Goal: Task Accomplishment & Management: Complete application form

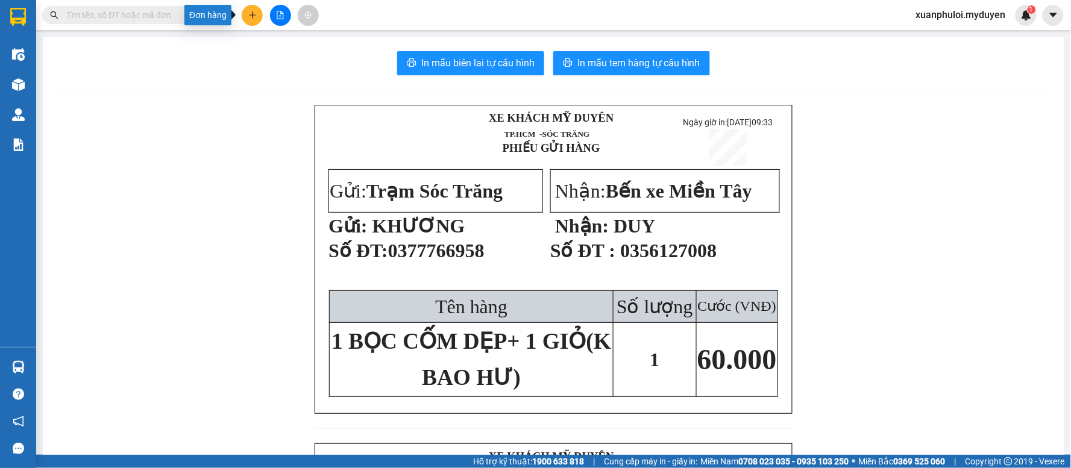
click at [254, 12] on icon "plus" at bounding box center [252, 15] width 8 height 8
click at [306, 41] on div "Tạo đơn hàng" at bounding box center [300, 45] width 52 height 13
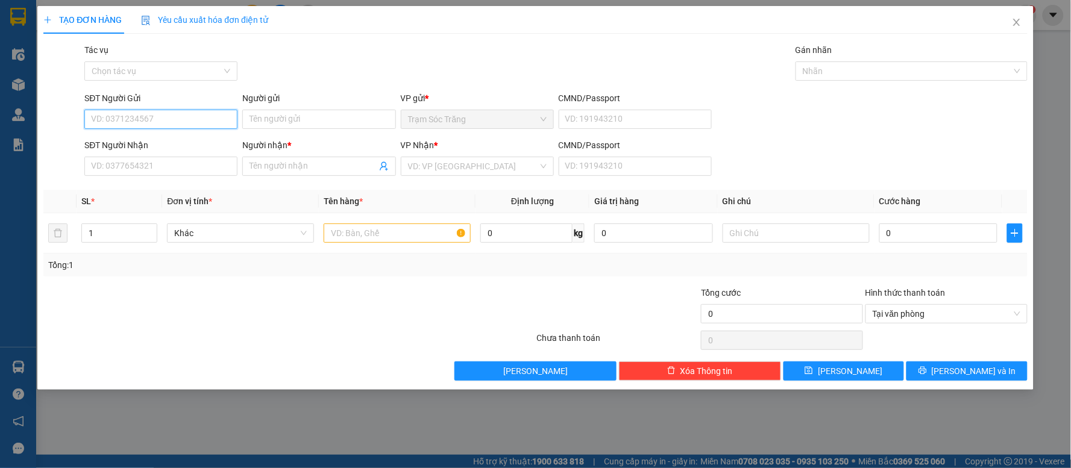
click at [176, 110] on input "SĐT Người Gửi" at bounding box center [160, 119] width 153 height 19
type input "0356448501"
click at [161, 137] on div "0356448501 - [PERSON_NAME]" at bounding box center [161, 143] width 139 height 13
type input "[PERSON_NAME]"
type input "0346949041"
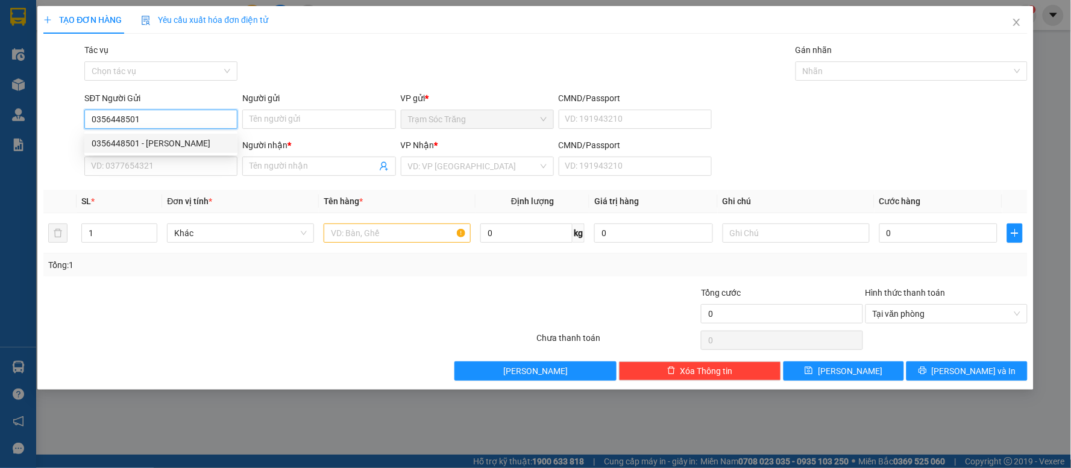
type input "[PERSON_NAME]"
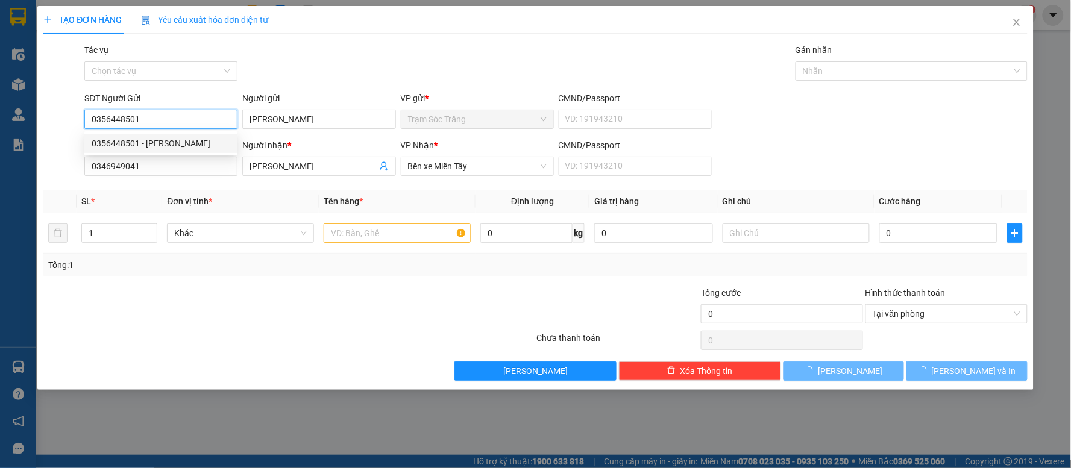
type input "20.000"
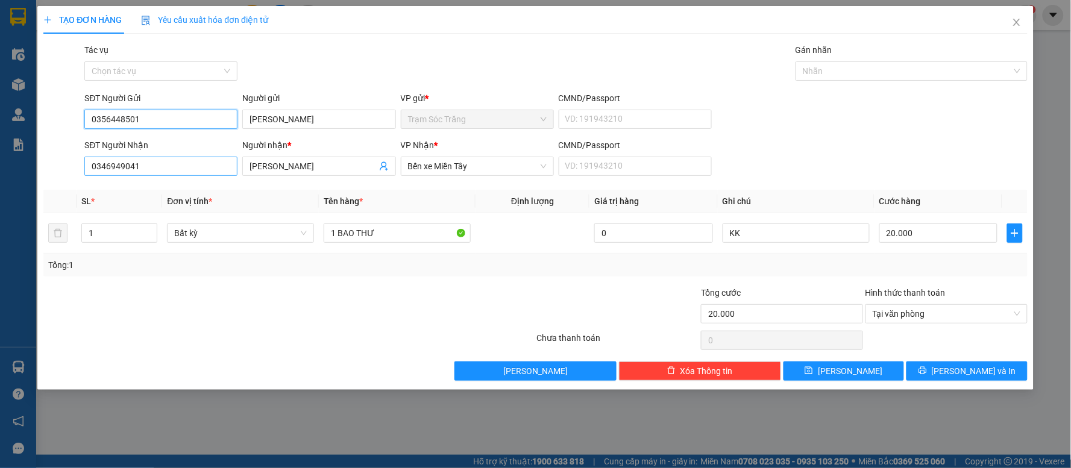
type input "0356448501"
click at [178, 163] on input "0346949041" at bounding box center [160, 166] width 153 height 19
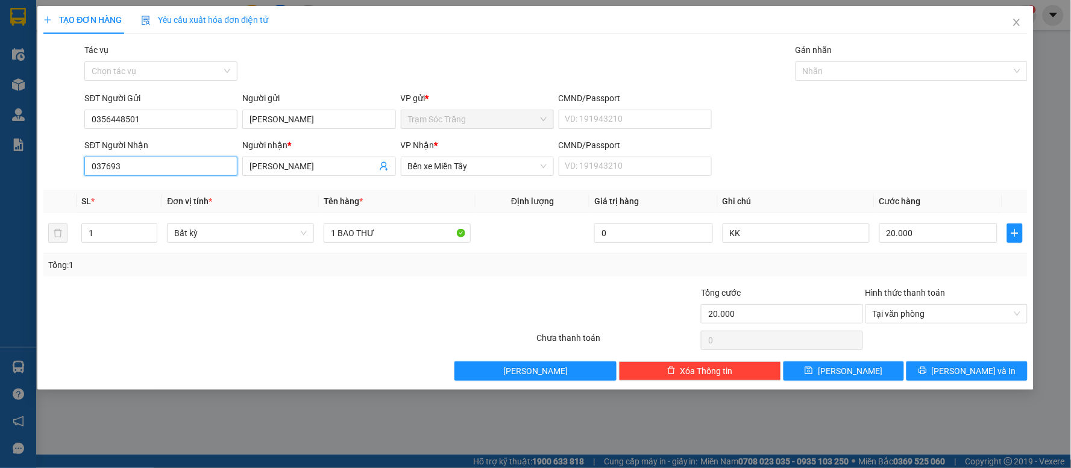
click at [175, 158] on input "037693" at bounding box center [160, 166] width 153 height 19
click at [176, 193] on div "0376931639 - [PERSON_NAME]" at bounding box center [161, 190] width 139 height 13
type input "0376931639"
type input "[PERSON_NAME]"
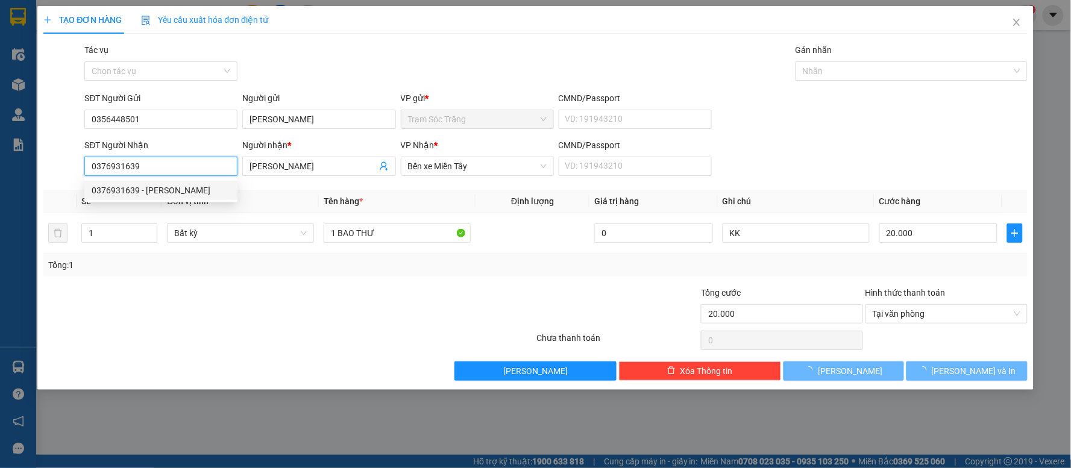
type input "30.000"
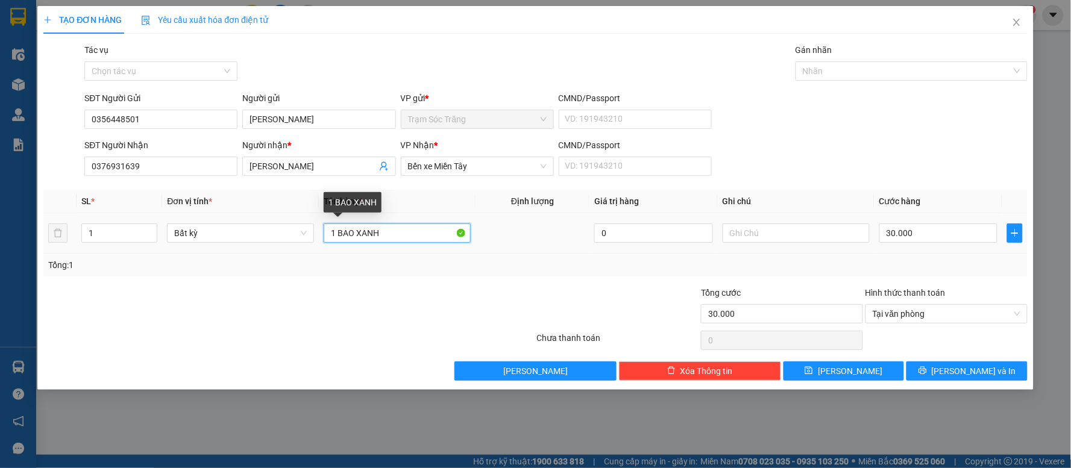
click at [387, 232] on input "1 BAO XANH" at bounding box center [397, 233] width 147 height 19
type input "1"
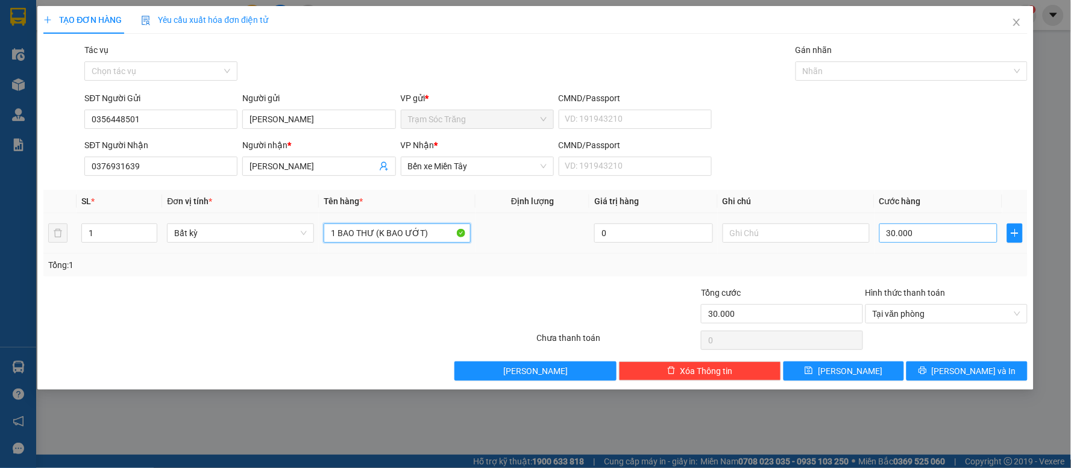
type input "1 BAO THƯ (K BAO ƯỚT)"
click at [942, 233] on input "30.000" at bounding box center [939, 233] width 119 height 19
type input "2"
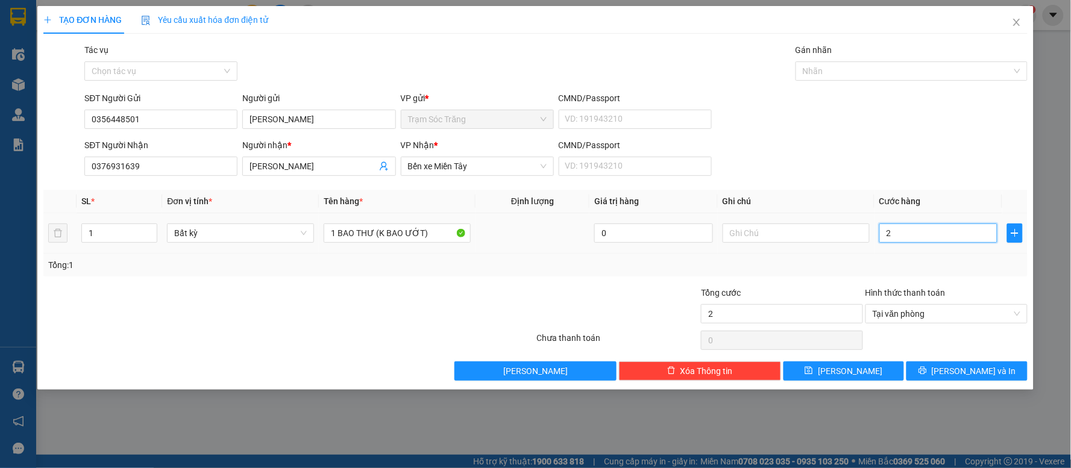
type input "20"
type input "200"
type input "2.000"
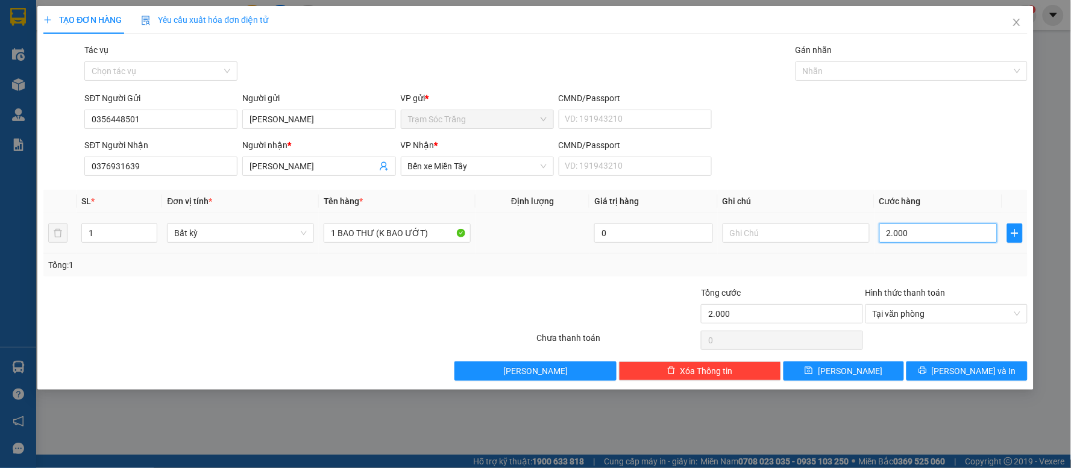
type input "20.000"
click at [956, 376] on button "[PERSON_NAME] và In" at bounding box center [967, 371] width 121 height 19
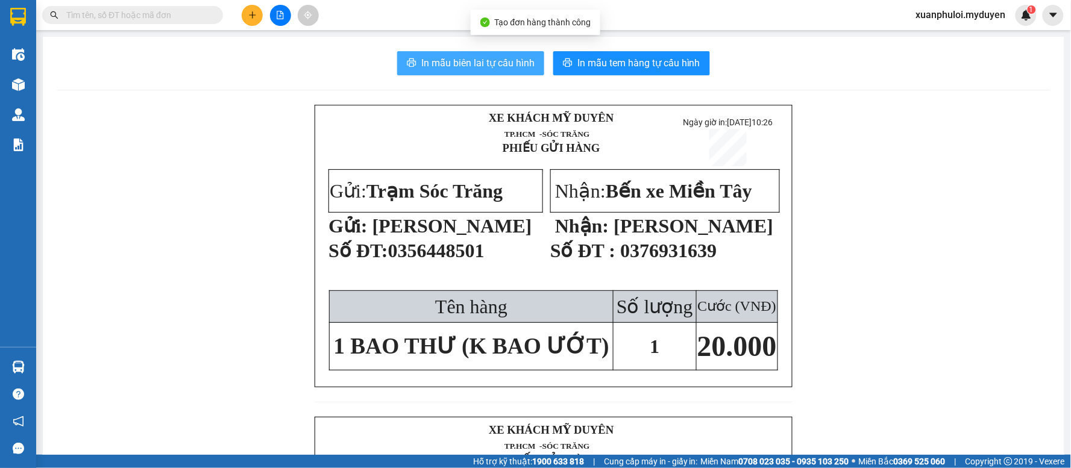
click at [498, 58] on span "In mẫu biên lai tự cấu hình" at bounding box center [477, 62] width 113 height 15
click at [653, 63] on span "In mẫu tem hàng tự cấu hình" at bounding box center [639, 62] width 123 height 15
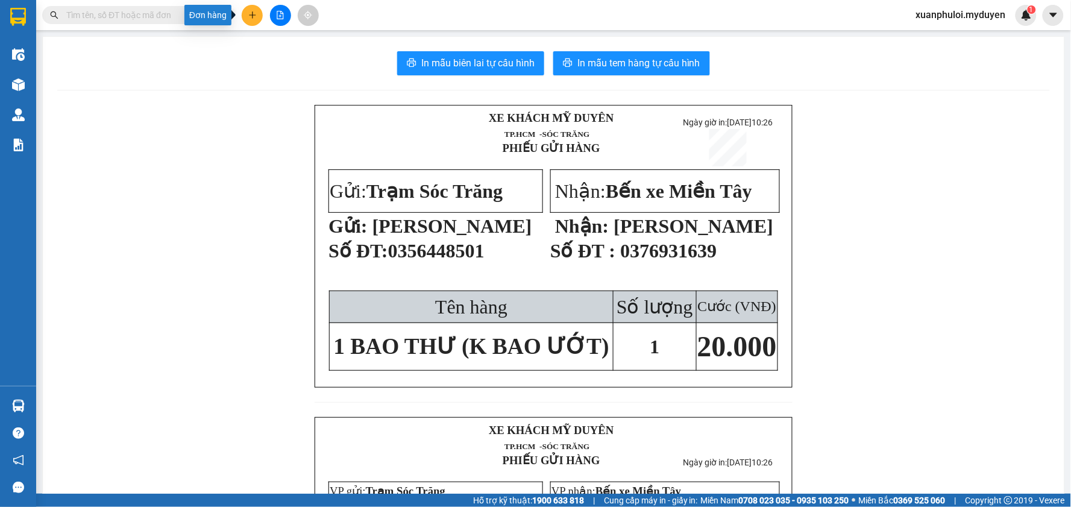
click at [250, 19] on icon "plus" at bounding box center [252, 15] width 8 height 8
click at [293, 45] on div "Tạo đơn hàng" at bounding box center [300, 45] width 52 height 13
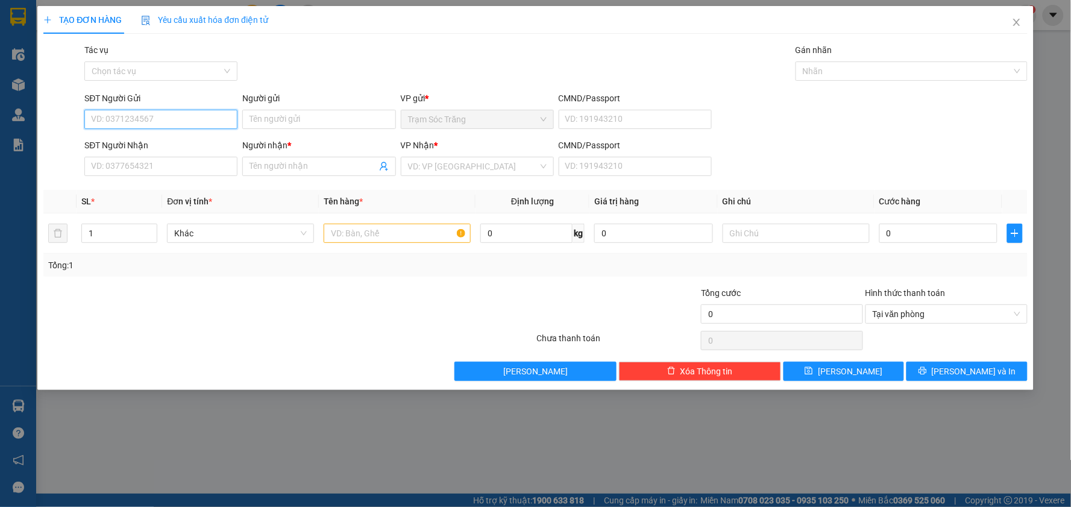
click at [157, 121] on input "SĐT Người Gửi" at bounding box center [160, 119] width 153 height 19
type input "0915424210"
click at [280, 118] on input "Người gửi" at bounding box center [318, 119] width 153 height 19
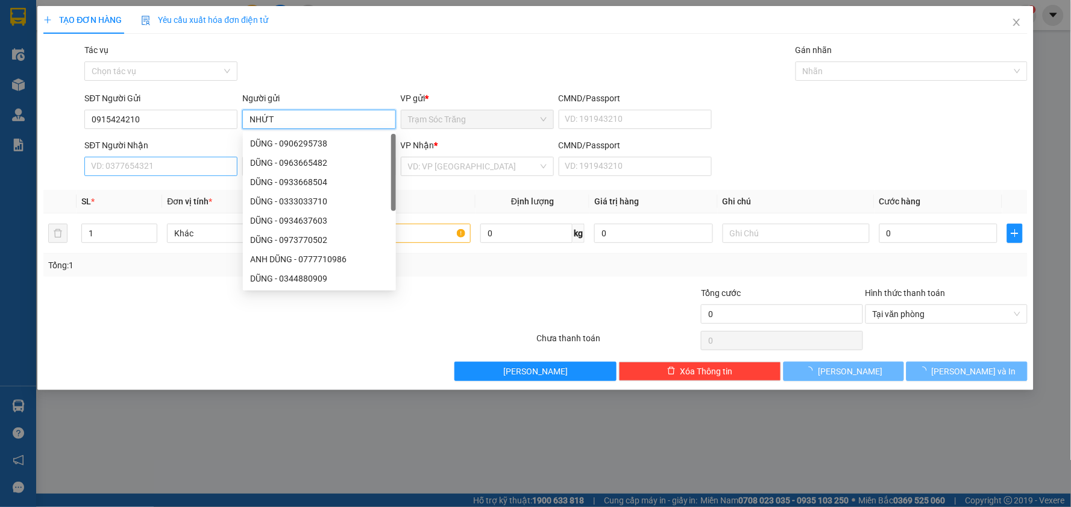
type input "NHỨT"
click at [165, 163] on input "SĐT Người Nhận" at bounding box center [160, 166] width 153 height 19
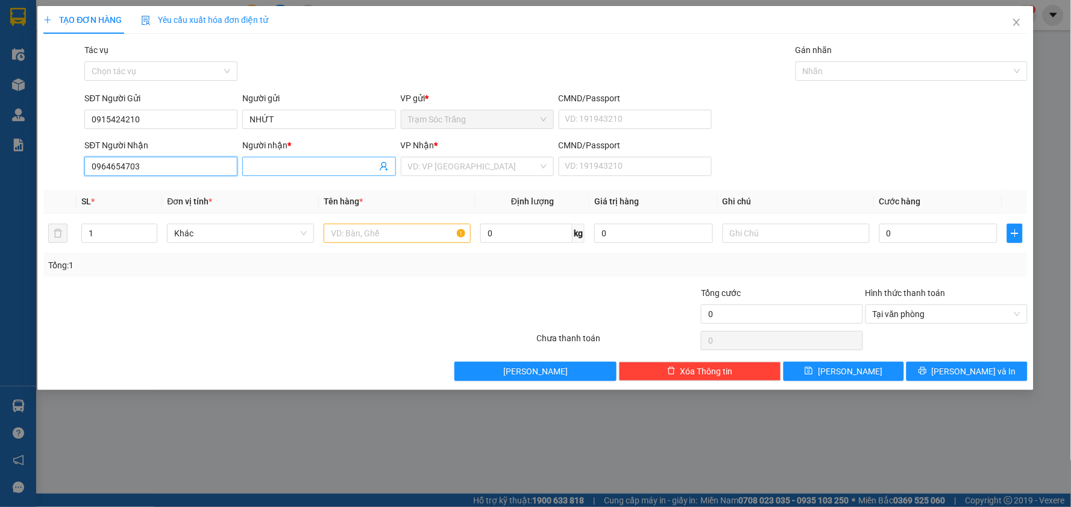
type input "0964654703"
click at [286, 166] on input "Người nhận *" at bounding box center [313, 166] width 127 height 13
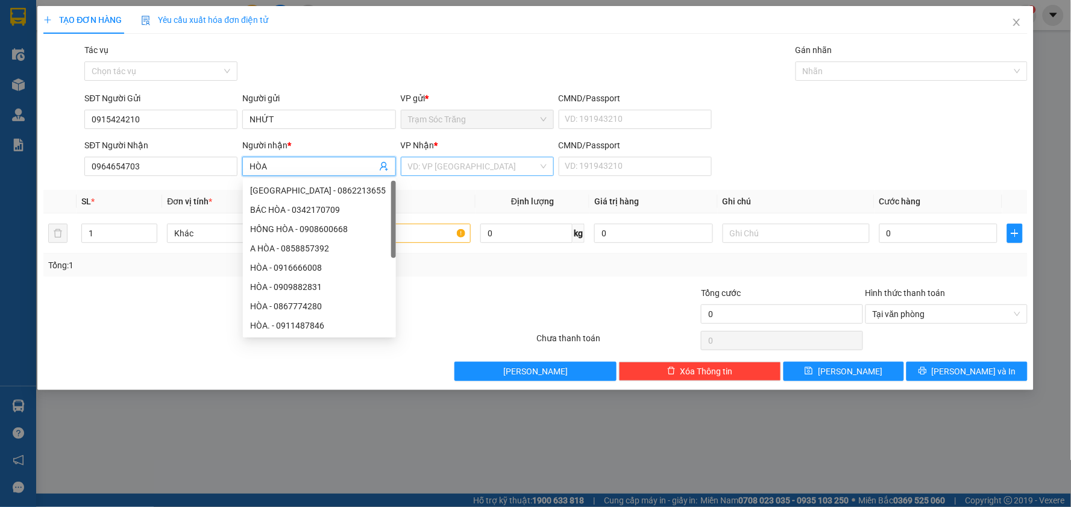
type input "HÒA"
click at [439, 171] on input "search" at bounding box center [473, 166] width 130 height 18
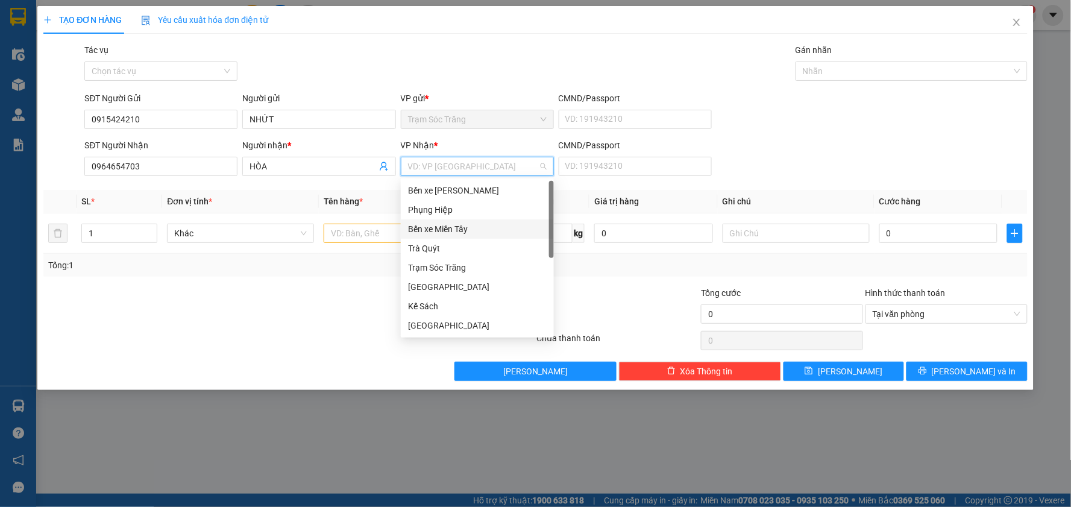
click at [457, 236] on div "Bến xe Miền Tây" at bounding box center [477, 228] width 153 height 19
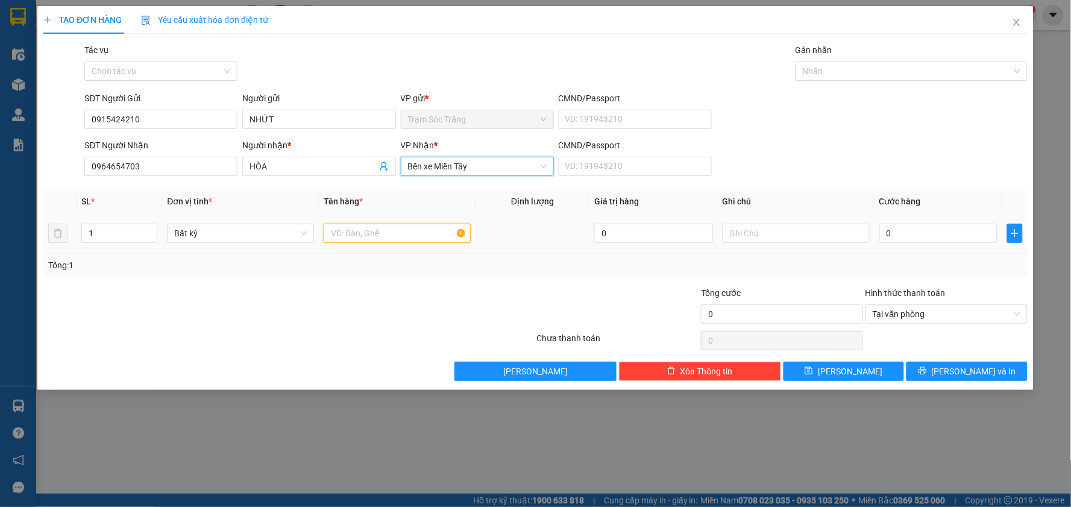
click at [391, 232] on input "text" at bounding box center [397, 233] width 147 height 19
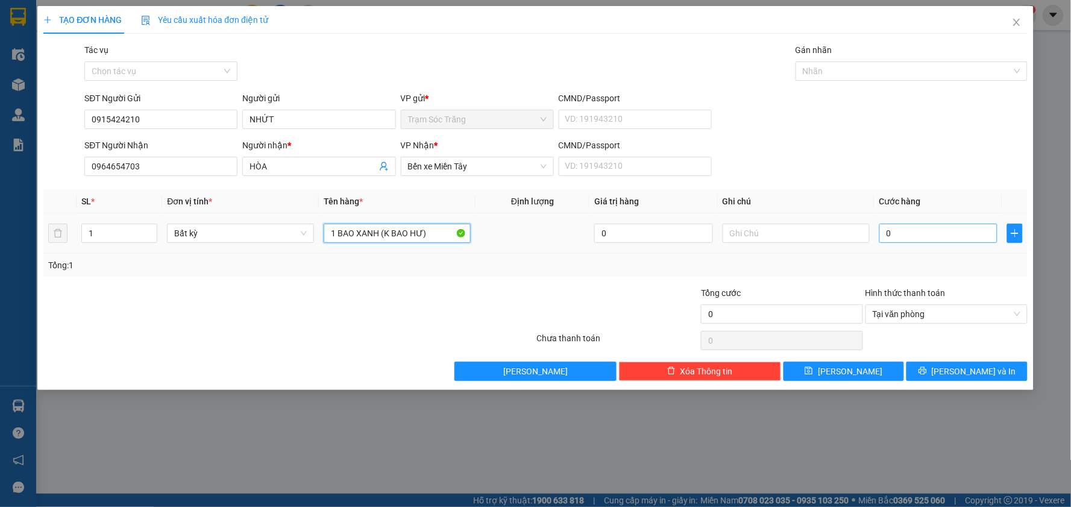
type input "1 BAO XANH (K BAO HƯ)"
click at [924, 234] on input "0" at bounding box center [939, 233] width 119 height 19
type input "7"
type input "70"
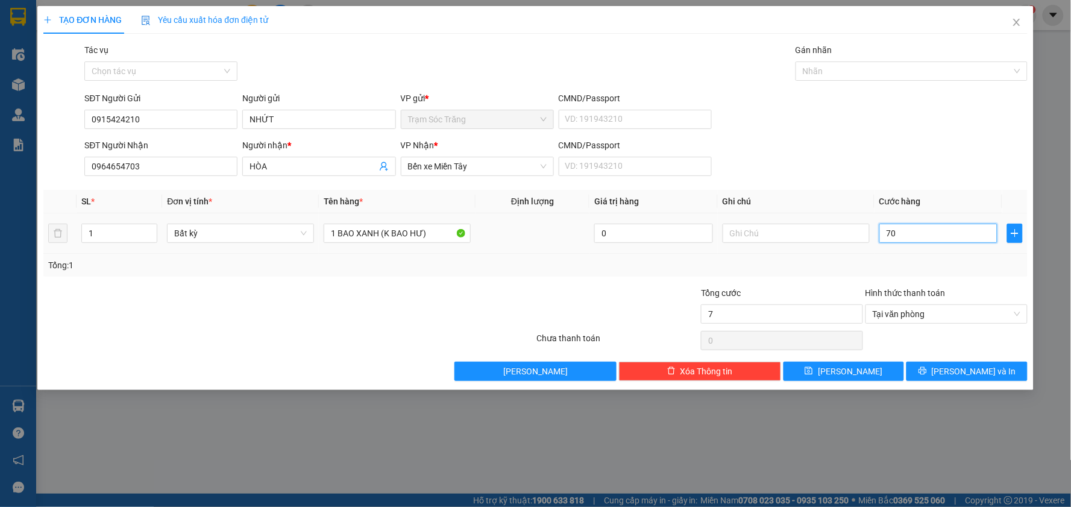
type input "70"
type input "700"
type input "7.000"
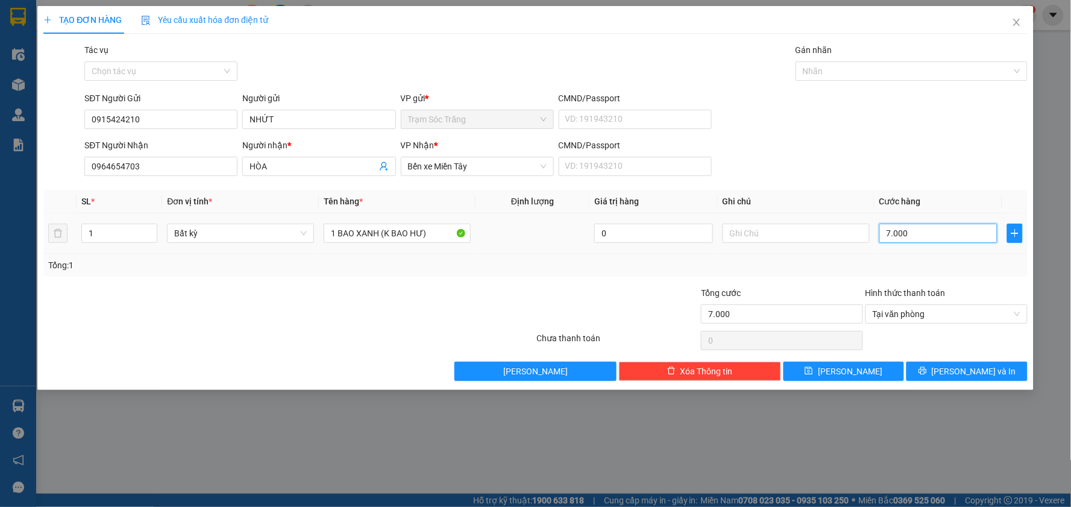
type input "70.000"
click at [965, 370] on span "[PERSON_NAME] và In" at bounding box center [974, 371] width 84 height 13
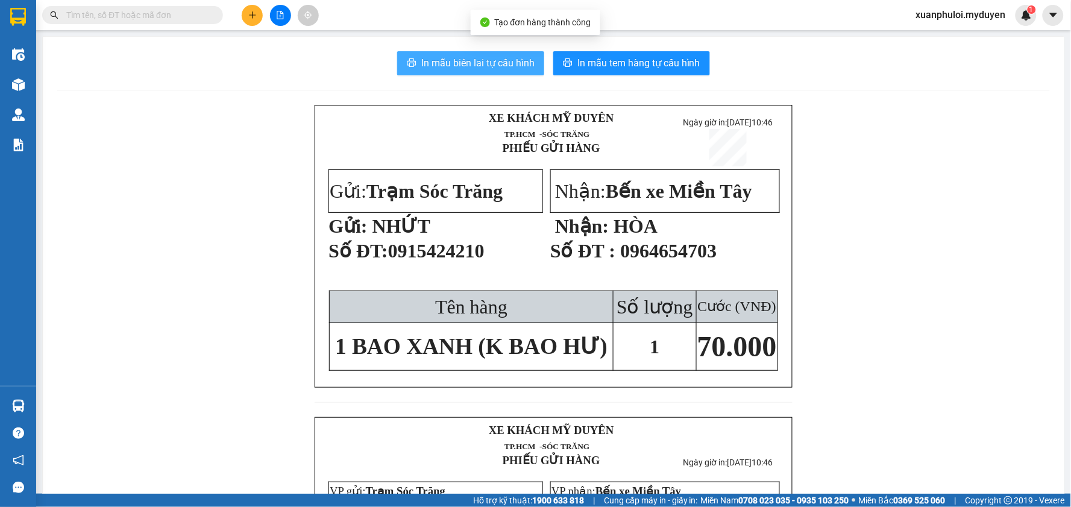
click at [475, 58] on span "In mẫu biên lai tự cấu hình" at bounding box center [477, 62] width 113 height 15
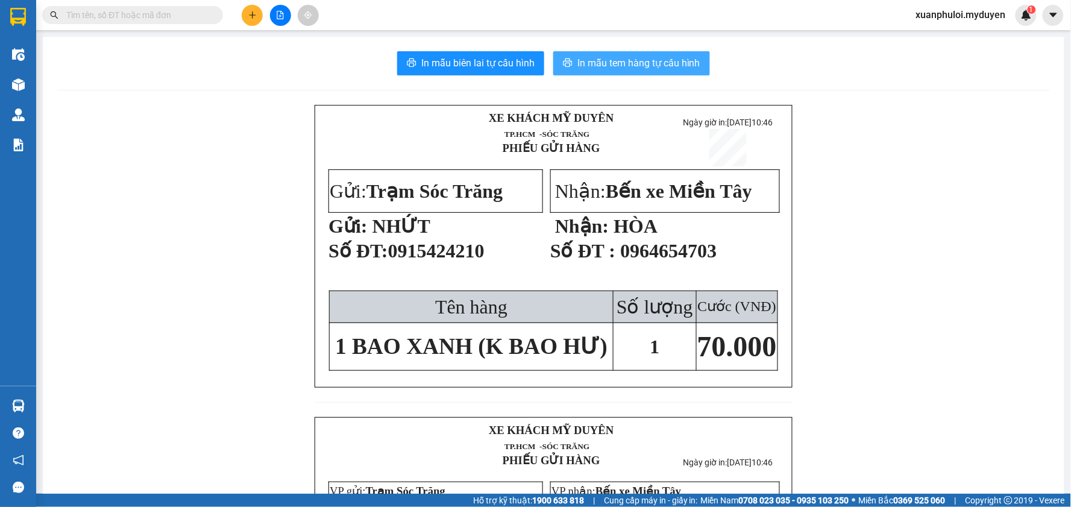
click at [632, 63] on span "In mẫu tem hàng tự cấu hình" at bounding box center [639, 62] width 123 height 15
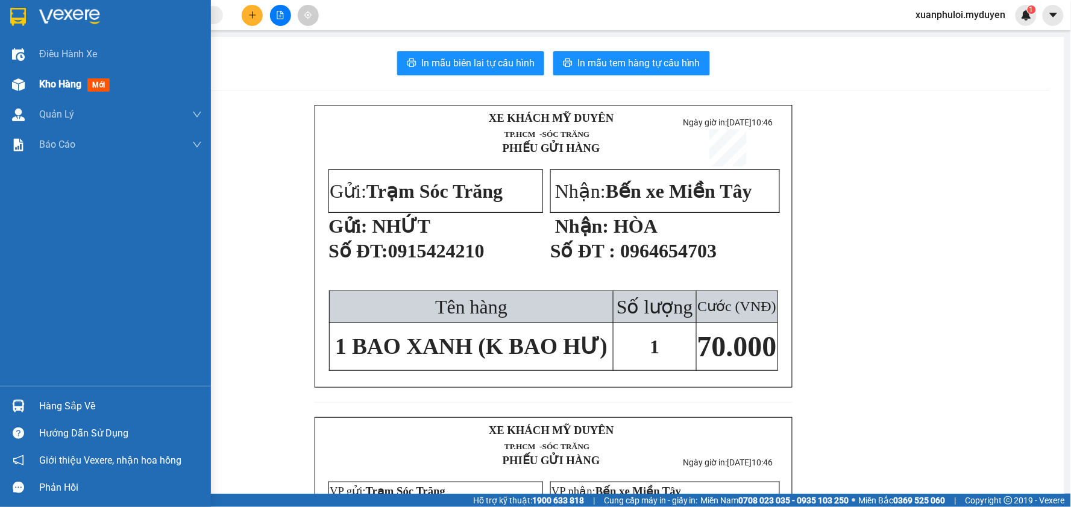
click at [34, 80] on div "Kho hàng mới" at bounding box center [105, 84] width 211 height 30
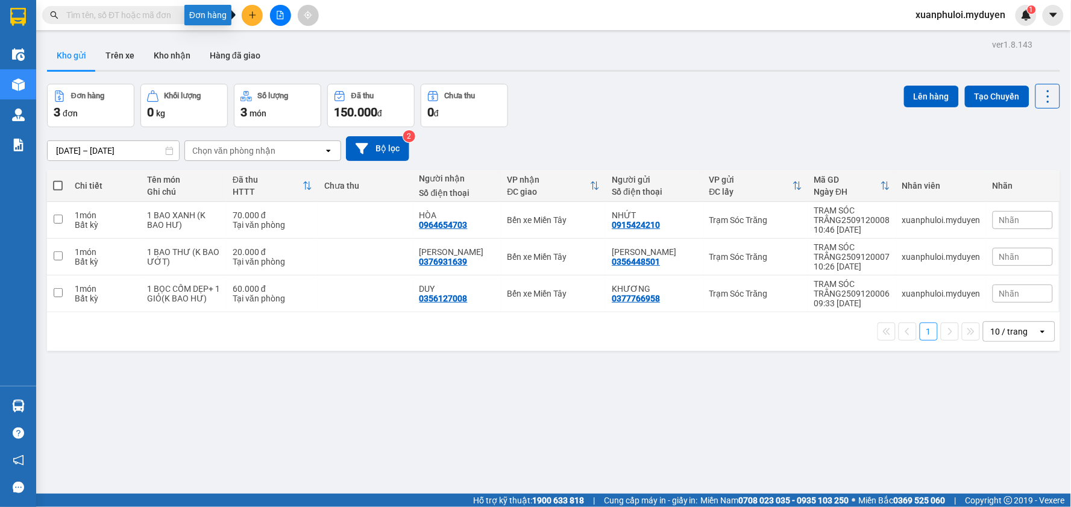
click at [251, 13] on icon "plus" at bounding box center [252, 15] width 8 height 8
click at [285, 41] on div "Tạo đơn hàng" at bounding box center [300, 45] width 52 height 13
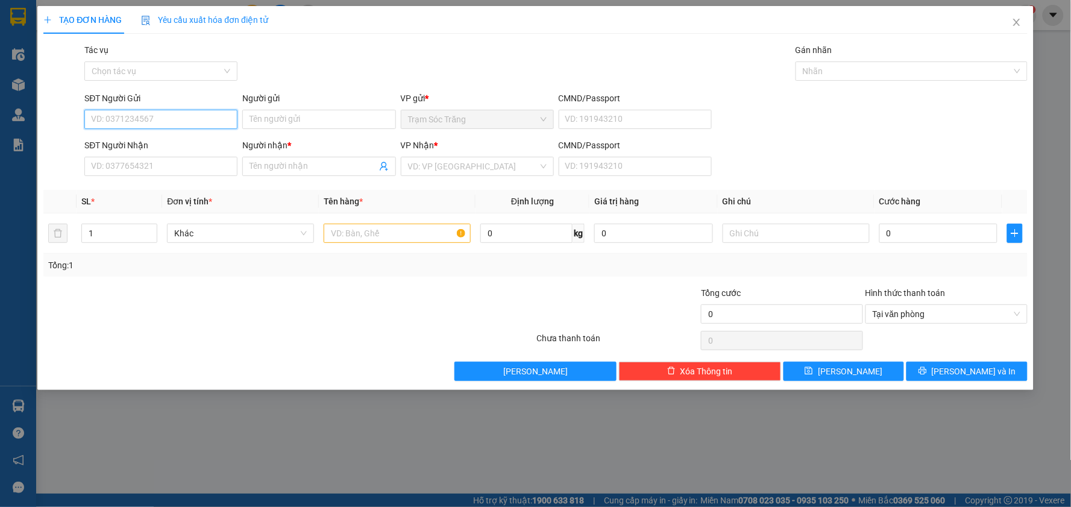
click at [163, 123] on input "SĐT Người Gửi" at bounding box center [160, 119] width 153 height 19
type input "0945128887"
click at [154, 137] on div "0945128887 - MAI" at bounding box center [161, 143] width 139 height 13
type input "MAI"
type input "0975168756"
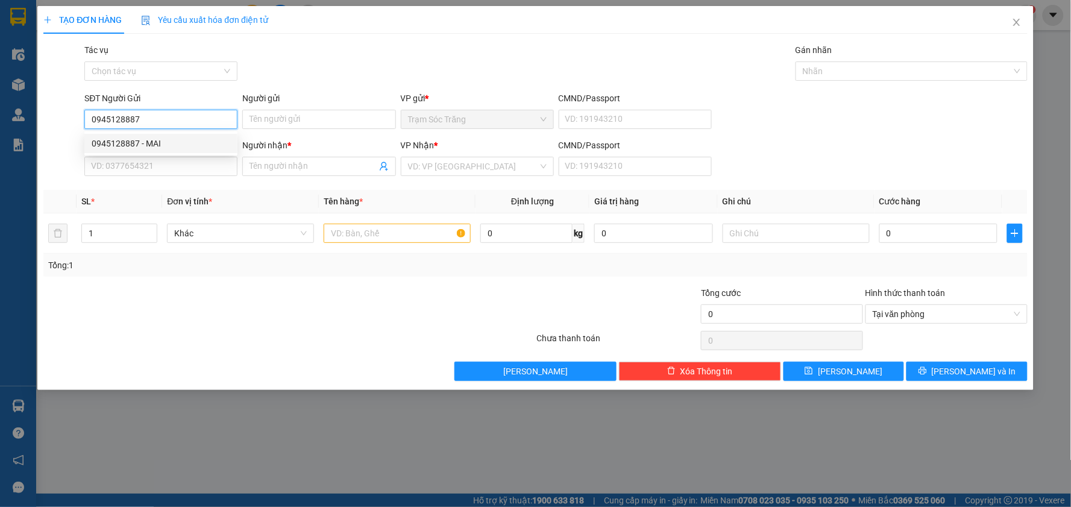
type input "ANH HUYÊN"
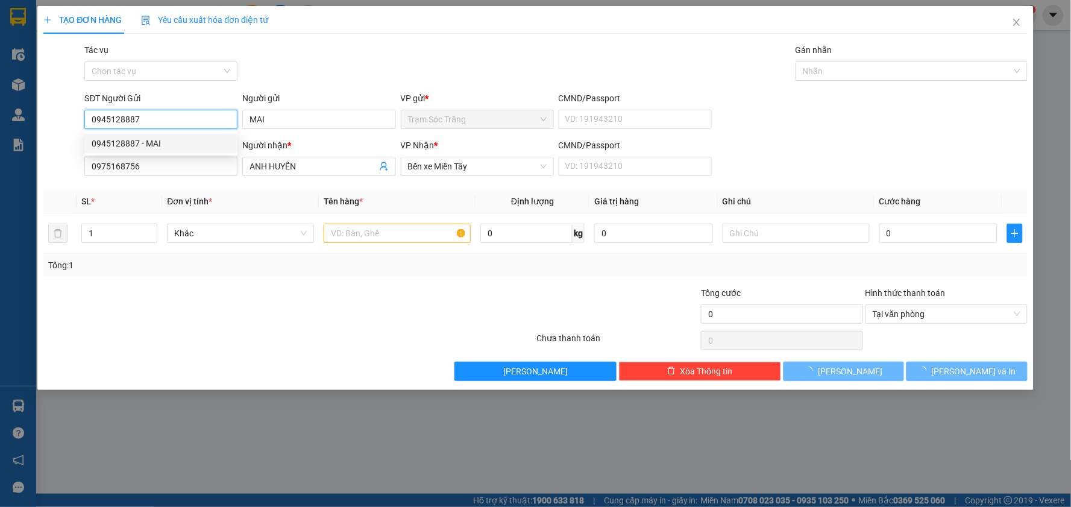
type input "50.000"
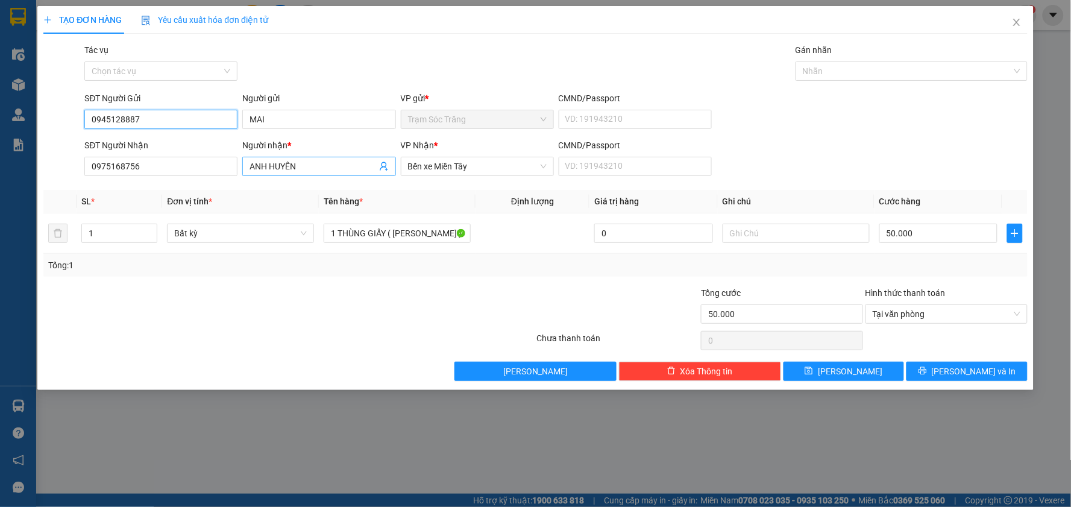
type input "0945128887"
click at [312, 163] on input "ANH HUYÊN" at bounding box center [313, 166] width 127 height 13
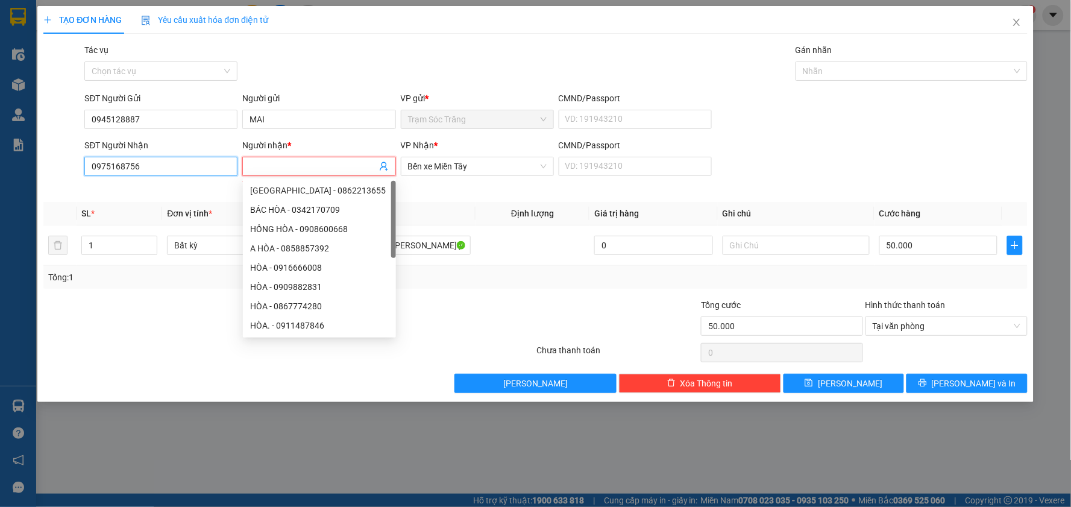
click at [218, 163] on input "0975168756" at bounding box center [160, 166] width 153 height 19
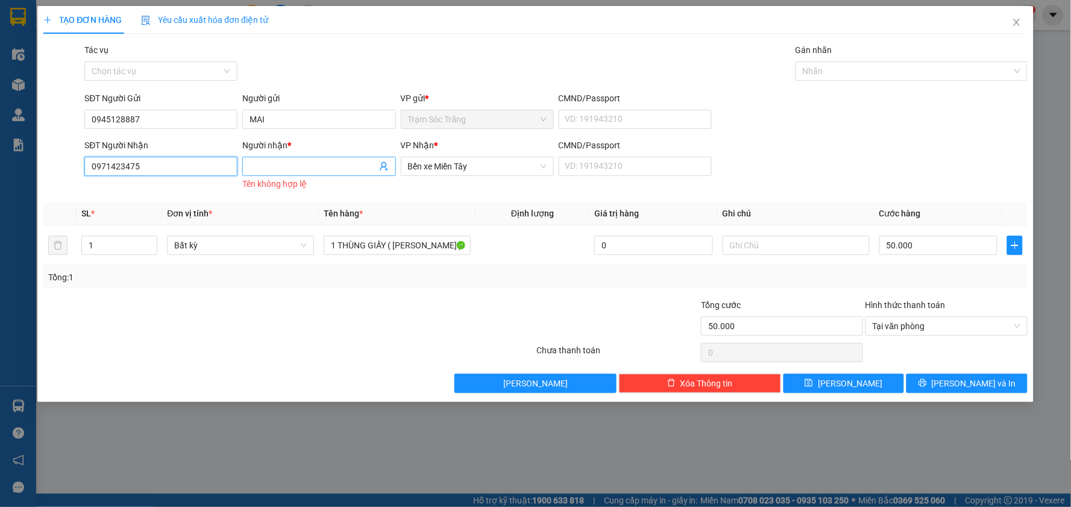
type input "0971423475"
click at [254, 167] on input "Người nhận *" at bounding box center [313, 166] width 127 height 13
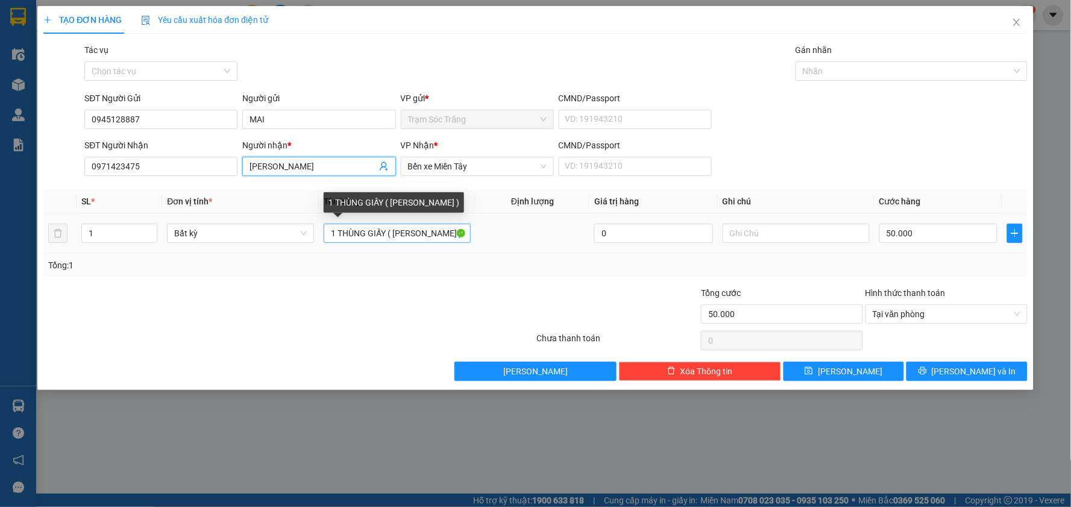
type input "[PERSON_NAME]"
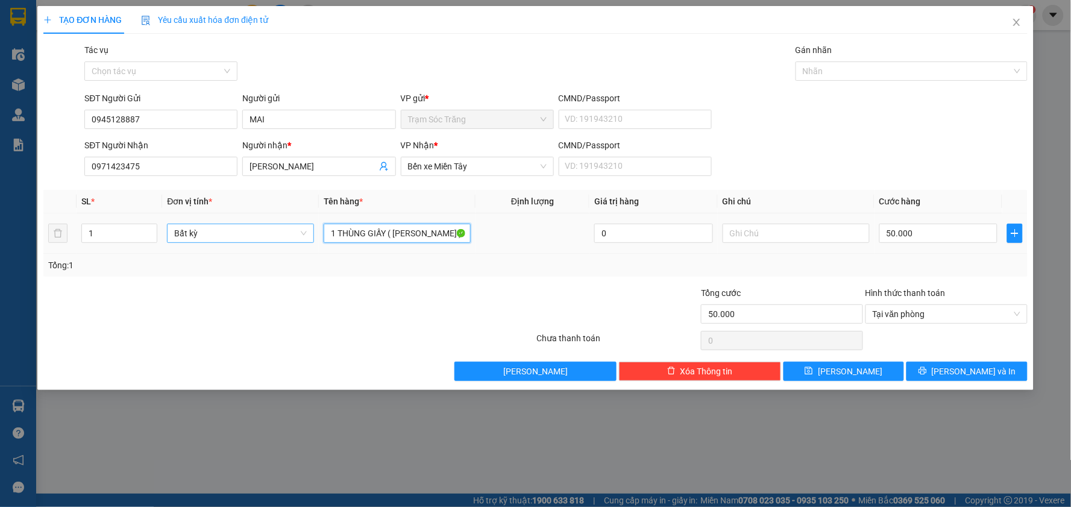
drag, startPoint x: 335, startPoint y: 236, endPoint x: 312, endPoint y: 236, distance: 22.9
click at [312, 236] on tr "1 Bất kỳ 1 THÙNG GIẤY ( KO BAO HƯ ) 0 50.000" at bounding box center [535, 233] width 985 height 40
type input "2 THÙNG GIẤY ( [PERSON_NAME] )"
click at [918, 232] on input "50.000" at bounding box center [939, 233] width 119 height 19
type input "1"
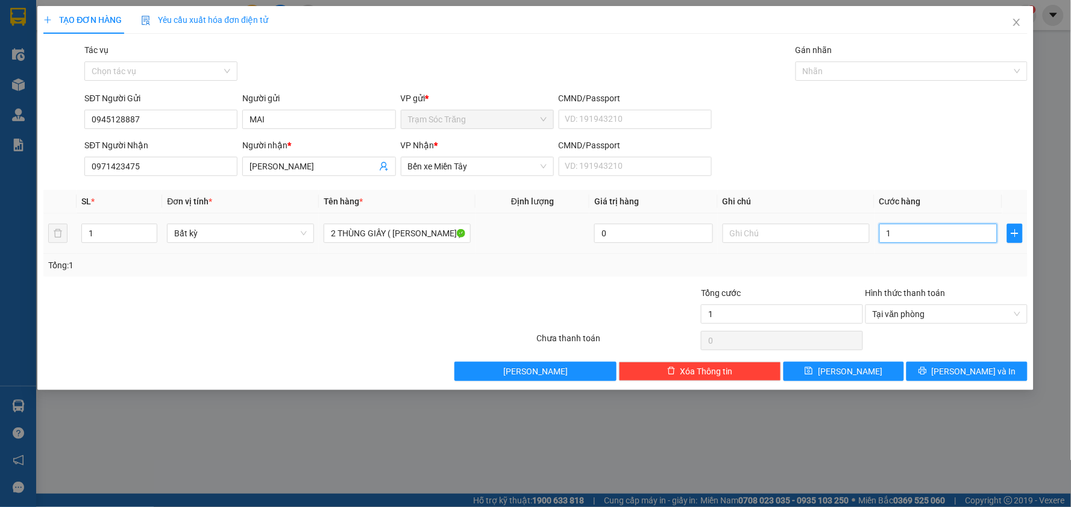
type input "10"
type input "100"
type input "1.000"
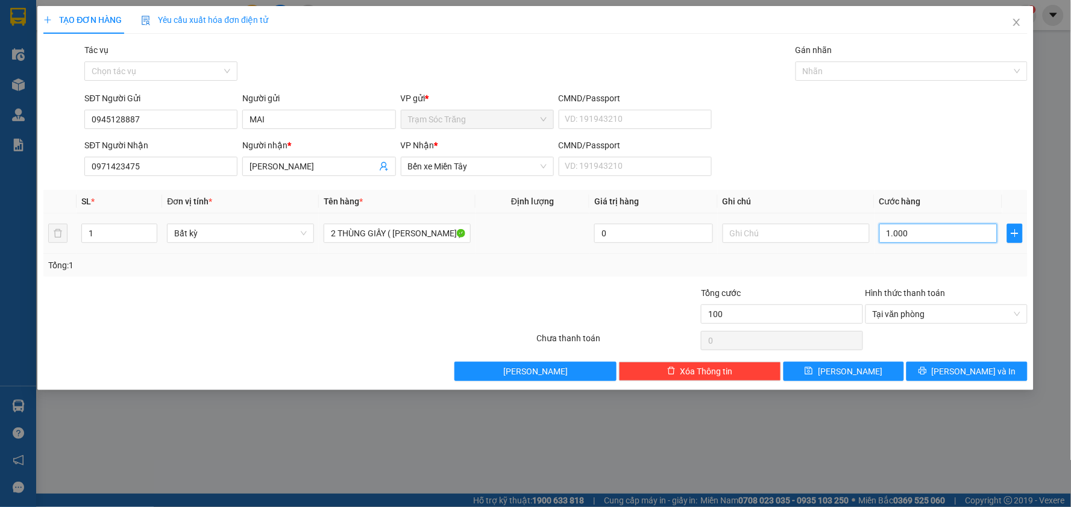
type input "1.000"
type input "10.000"
type input "100.000"
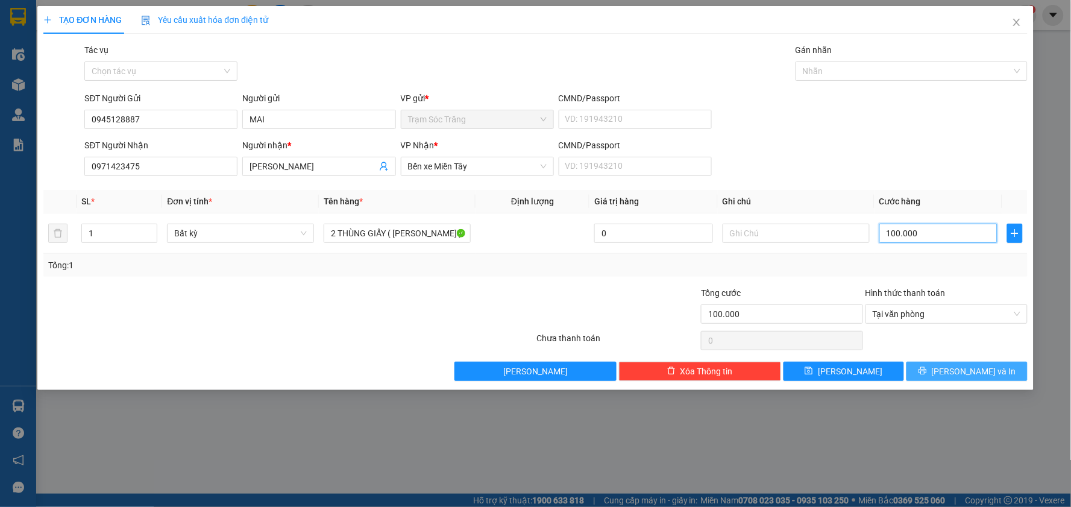
type input "100.000"
click at [990, 371] on span "[PERSON_NAME] và In" at bounding box center [974, 371] width 84 height 13
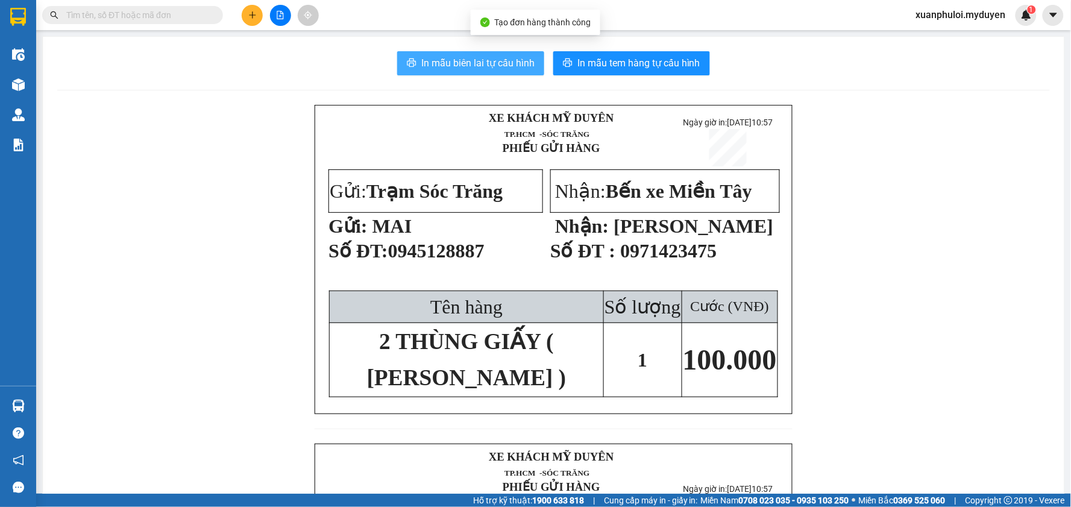
click at [516, 65] on span "In mẫu biên lai tự cấu hình" at bounding box center [477, 62] width 113 height 15
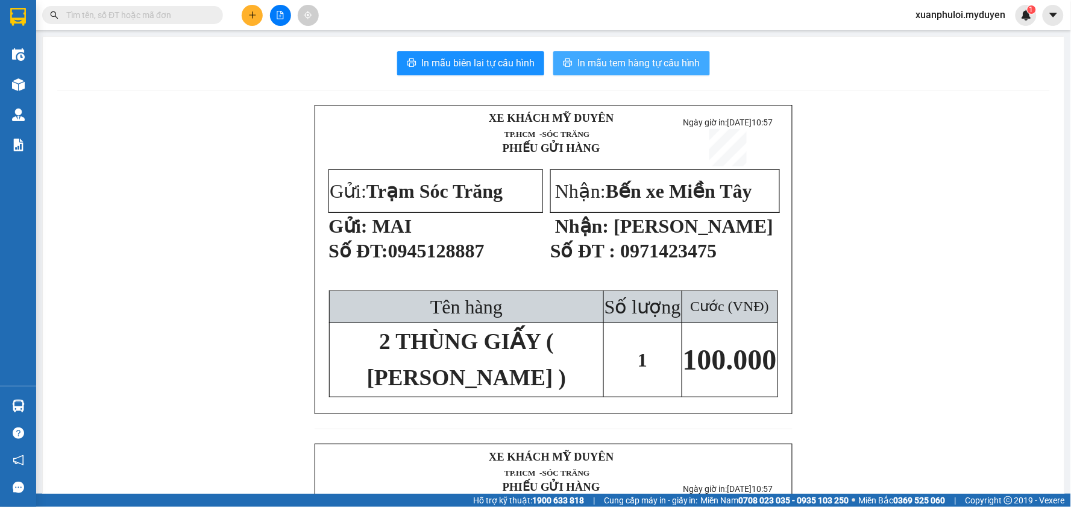
click at [610, 59] on span "In mẫu tem hàng tự cấu hình" at bounding box center [639, 62] width 123 height 15
click at [250, 12] on icon "plus" at bounding box center [252, 15] width 8 height 8
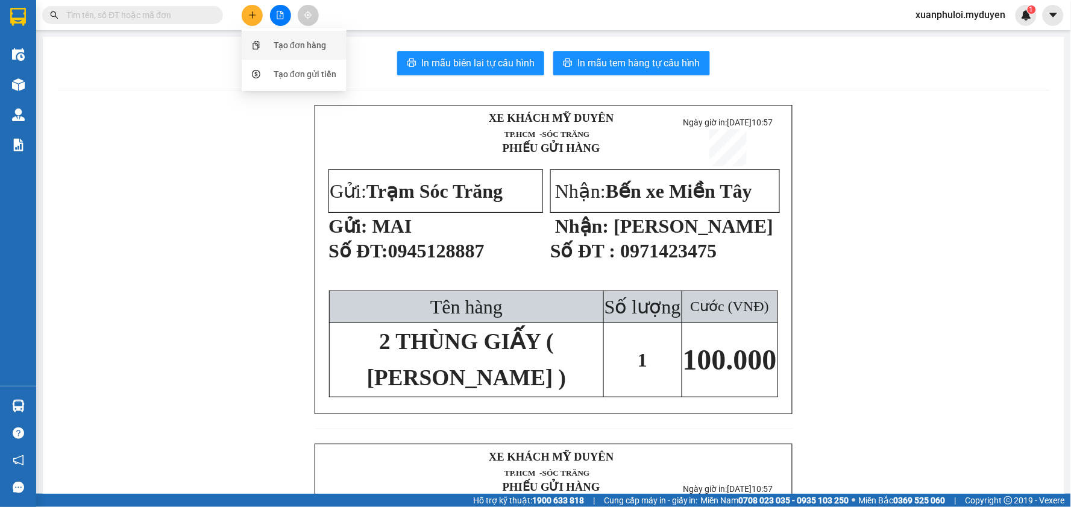
click at [300, 48] on div "Tạo đơn hàng" at bounding box center [300, 45] width 52 height 13
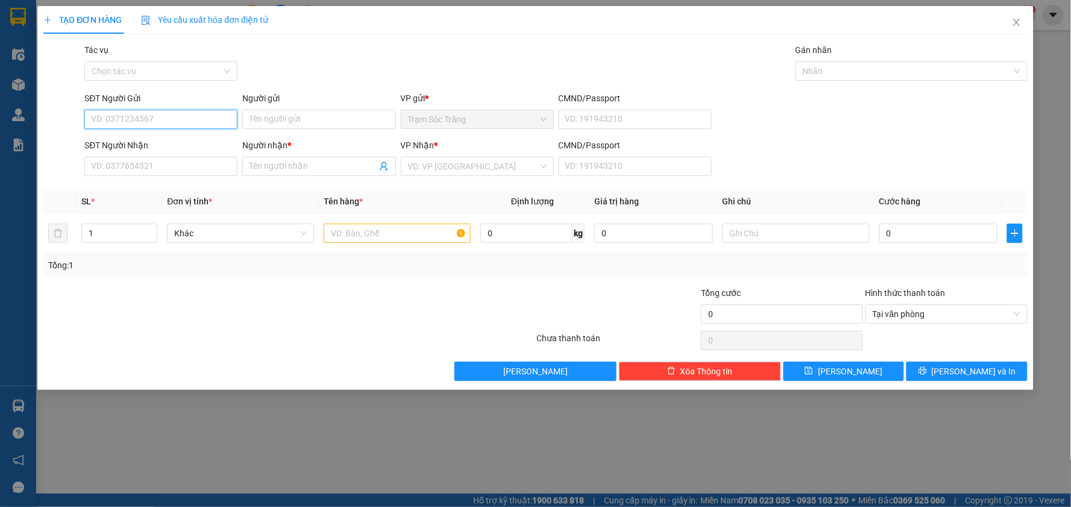
click at [175, 118] on input "SĐT Người Gửi" at bounding box center [160, 119] width 153 height 19
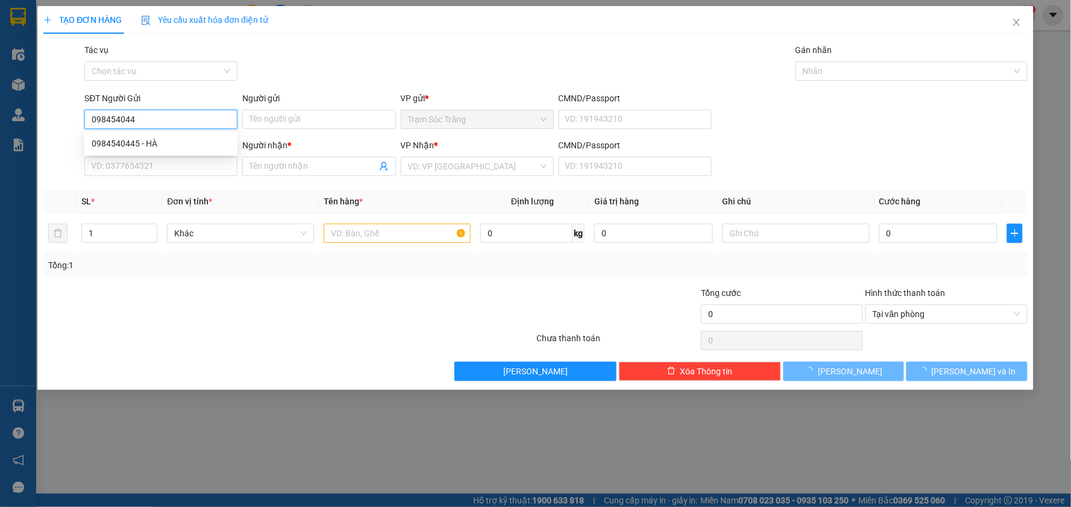
type input "0984540445"
click at [163, 146] on div "0984540445 - HÀ" at bounding box center [161, 143] width 139 height 13
type input "HÀ"
type input "0357540589"
type input "ÁNH"
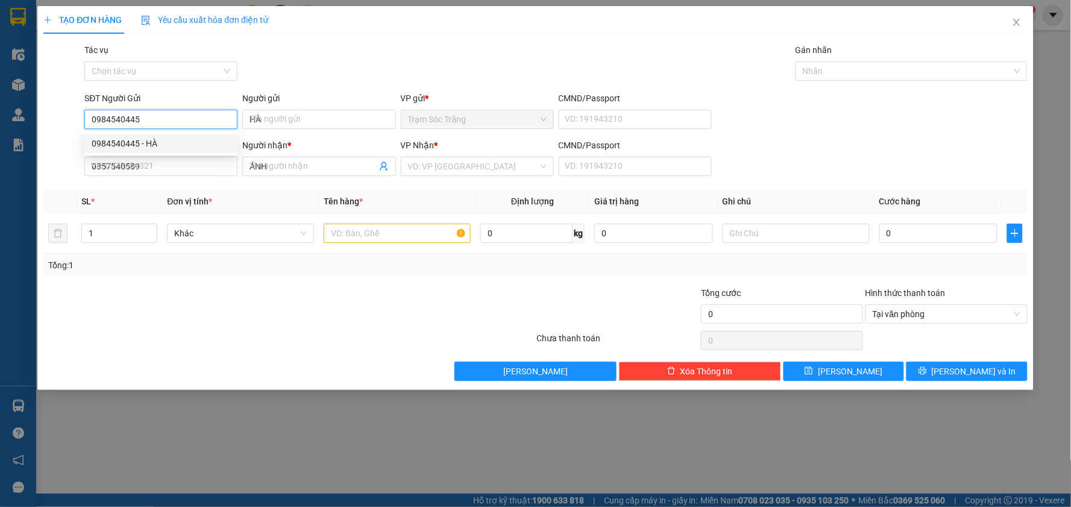
type input "30.000"
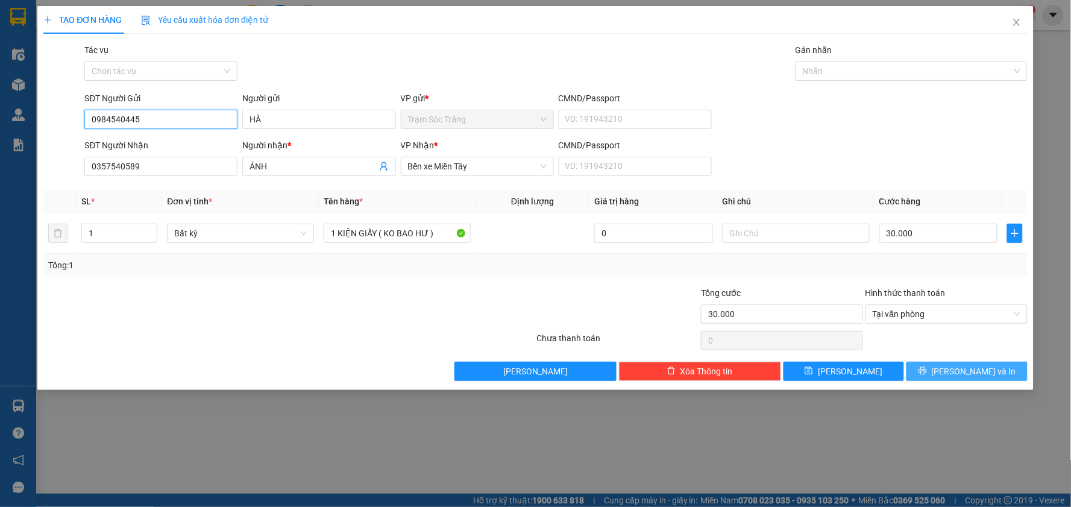
type input "0984540445"
click at [954, 367] on button "[PERSON_NAME] và In" at bounding box center [967, 371] width 121 height 19
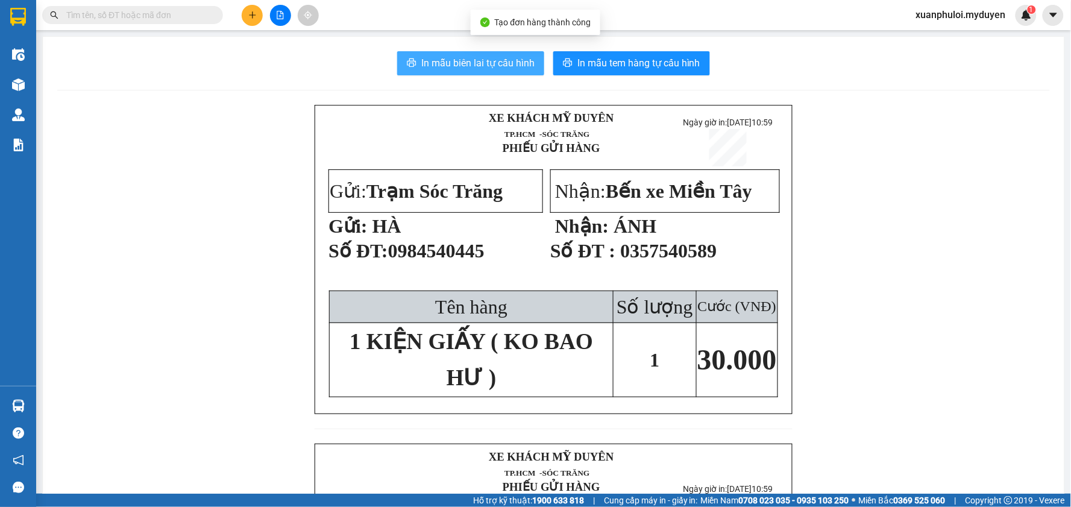
click at [497, 57] on span "In mẫu biên lai tự cấu hình" at bounding box center [477, 62] width 113 height 15
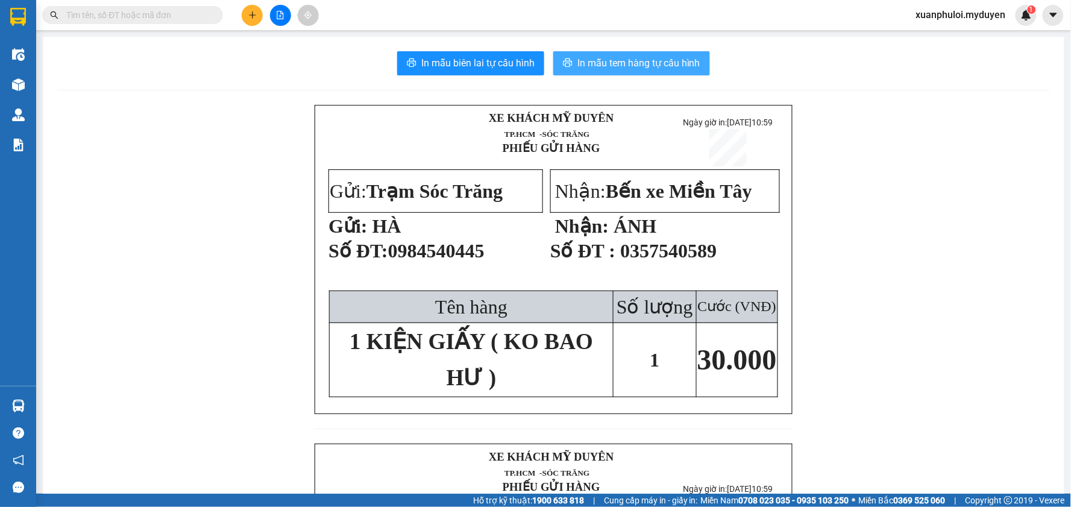
click at [639, 61] on span "In mẫu tem hàng tự cấu hình" at bounding box center [639, 62] width 123 height 15
click at [254, 13] on icon "plus" at bounding box center [252, 15] width 8 height 8
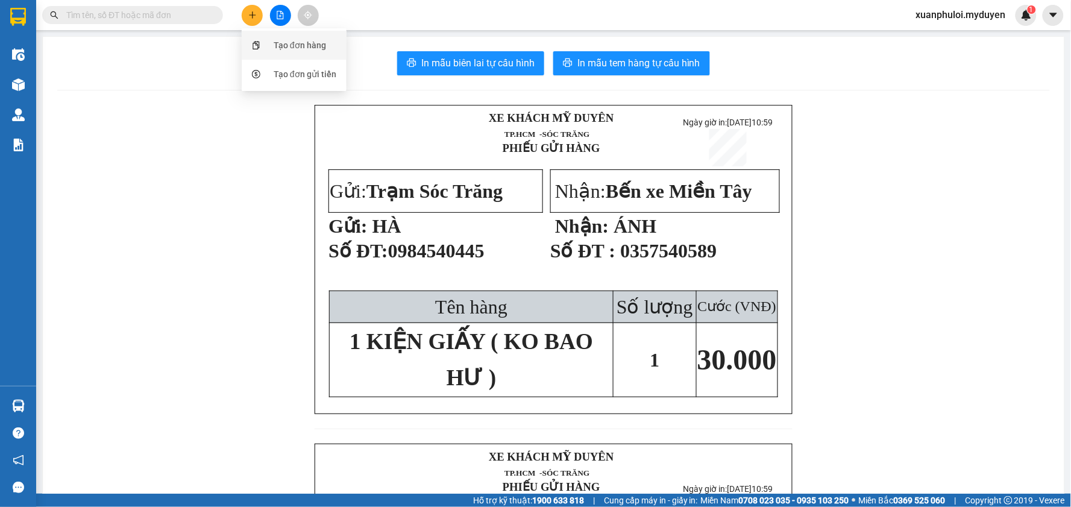
click at [311, 43] on div "Tạo đơn hàng" at bounding box center [300, 45] width 52 height 13
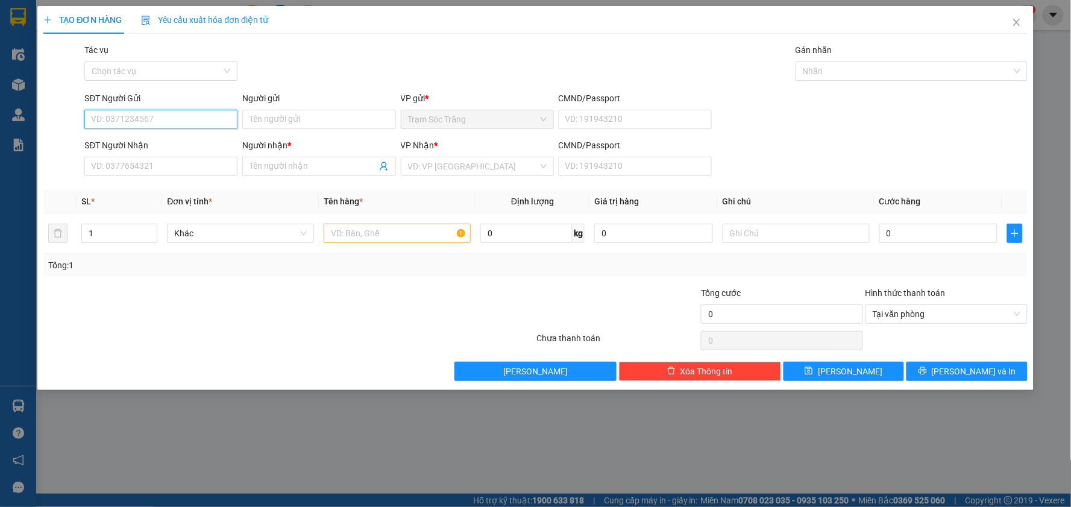
click at [178, 122] on input "SĐT Người Gửi" at bounding box center [160, 119] width 153 height 19
type input "0918161262"
click at [171, 142] on div "0918161262 - TUẤN KIỆT" at bounding box center [161, 143] width 139 height 13
type input "TUẤN KIỆT"
type input "0906726152"
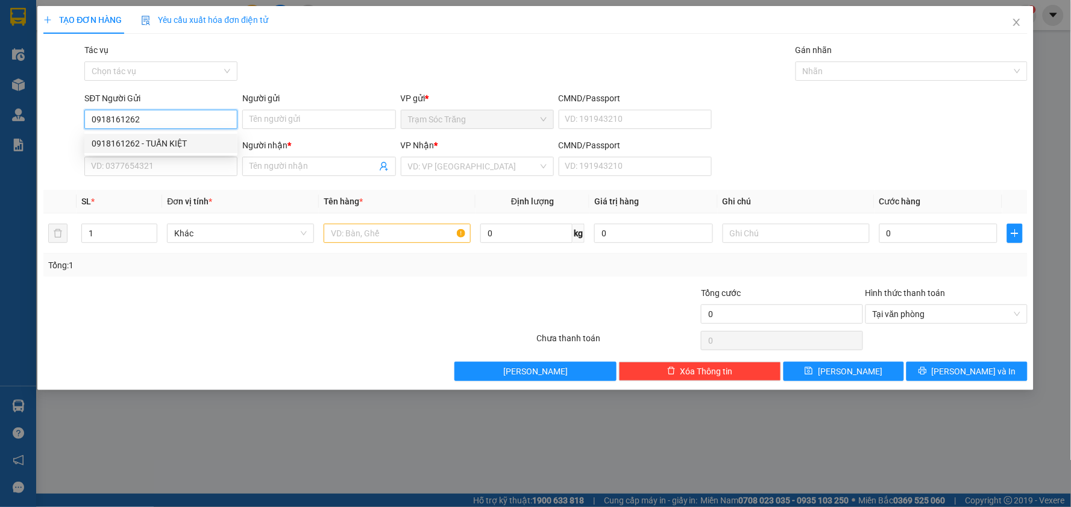
type input "DUY"
type input "20.000"
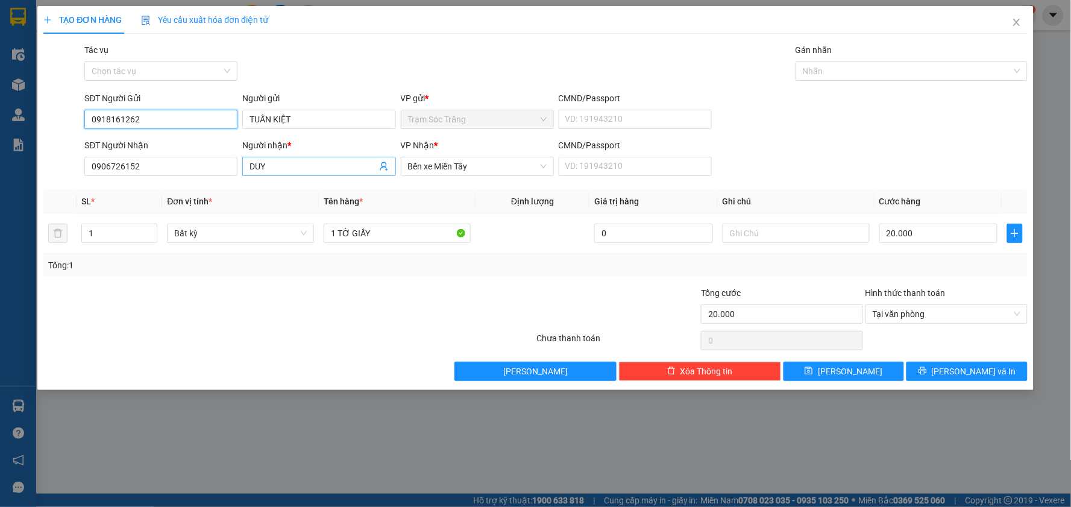
type input "0918161262"
click at [283, 165] on input "DUY" at bounding box center [313, 166] width 127 height 13
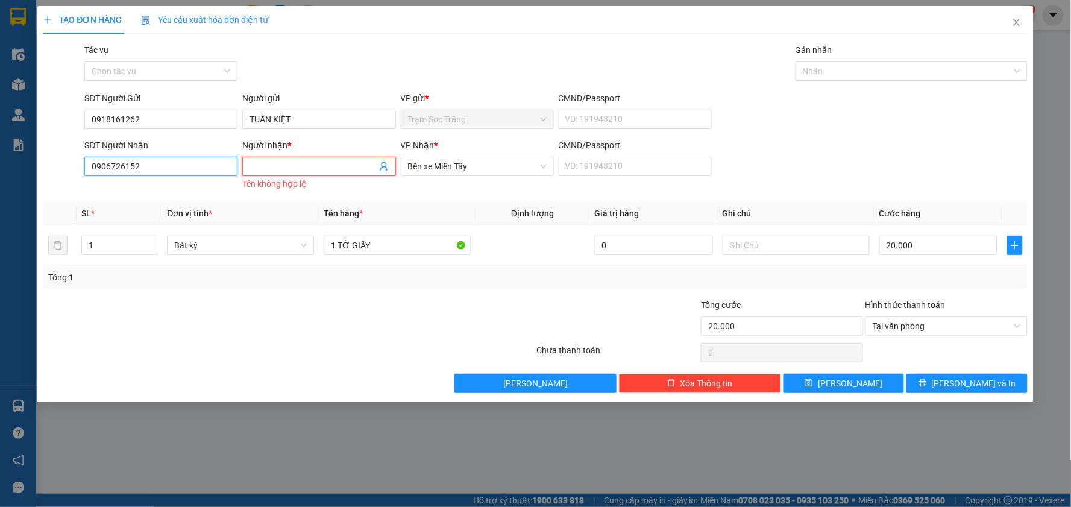
click at [195, 165] on input "0906726152" at bounding box center [160, 166] width 153 height 19
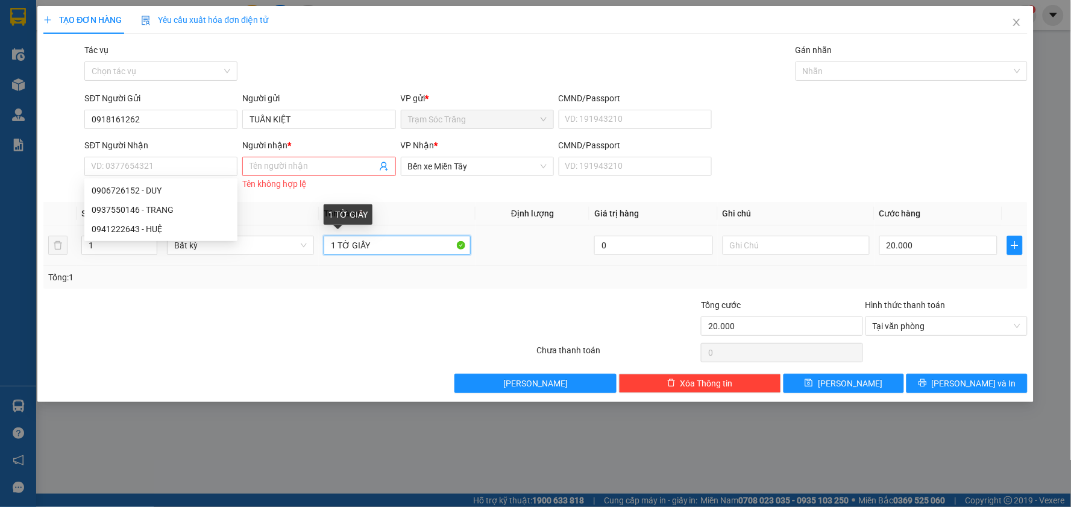
click at [389, 248] on input "1 TỜ GIẤY" at bounding box center [397, 245] width 147 height 19
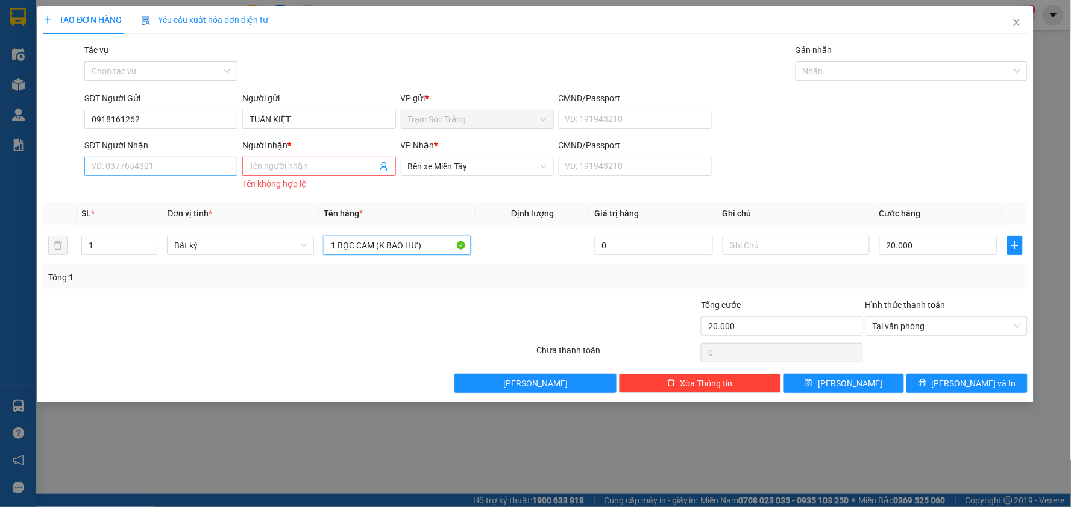
type input "1 BỌC CAM (K BAO HƯ)"
click at [165, 168] on input "SĐT Người Nhận" at bounding box center [160, 166] width 153 height 19
type input "0906899077"
click at [260, 169] on input "Người nhận *" at bounding box center [313, 166] width 127 height 13
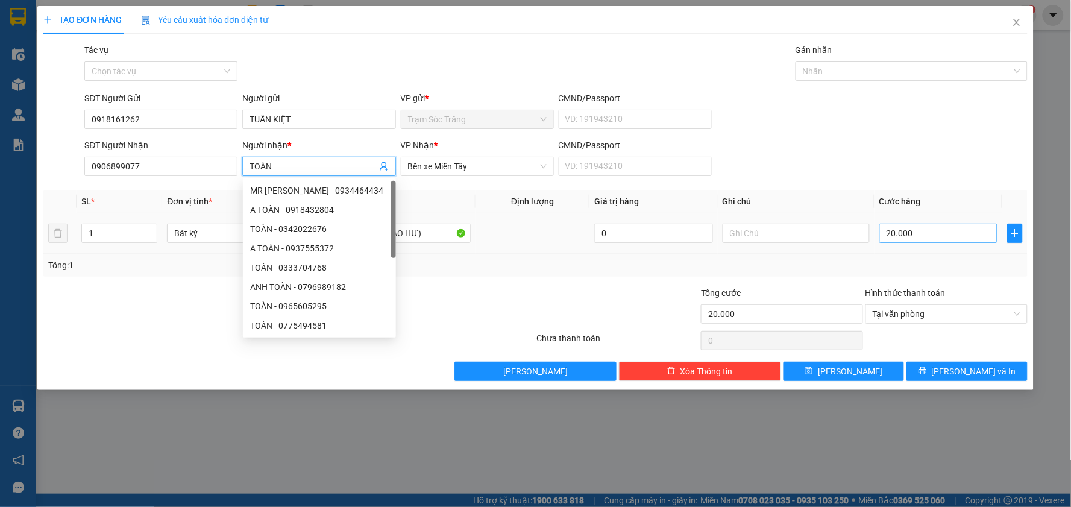
type input "TOÀN"
click at [938, 238] on input "20.000" at bounding box center [939, 233] width 119 height 19
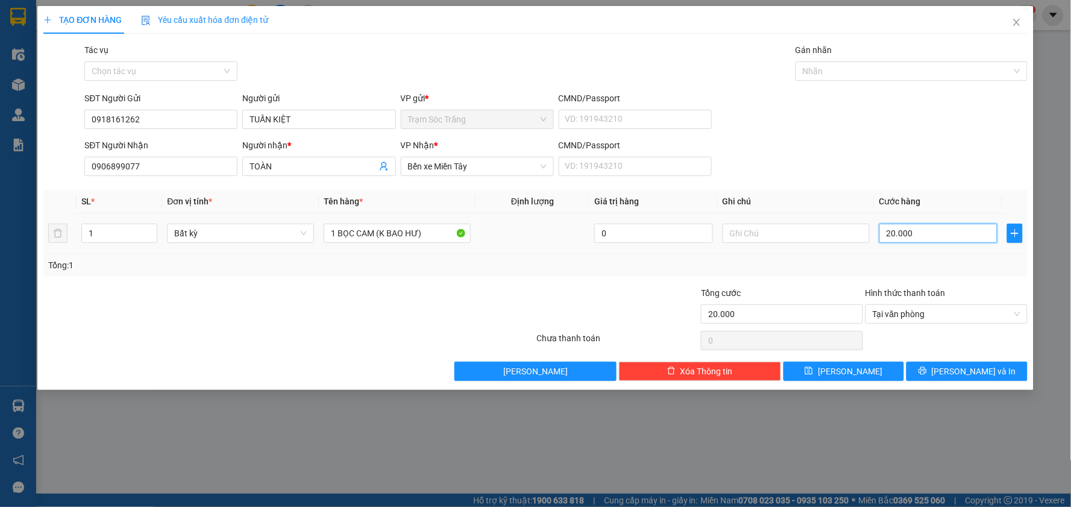
type input "4"
type input "40"
type input "400"
type input "4.000"
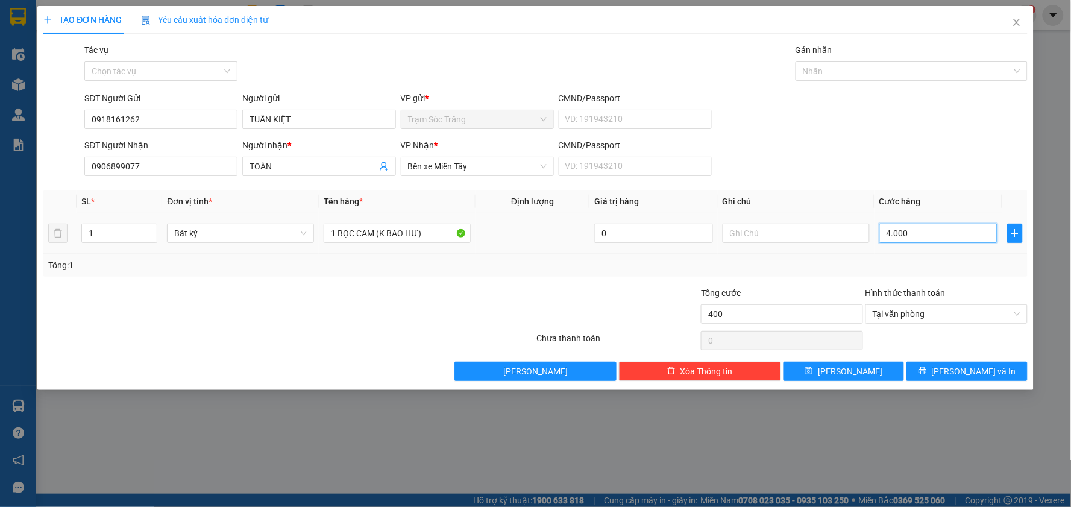
type input "4.000"
type input "40.000"
click at [995, 363] on button "[PERSON_NAME] và In" at bounding box center [967, 371] width 121 height 19
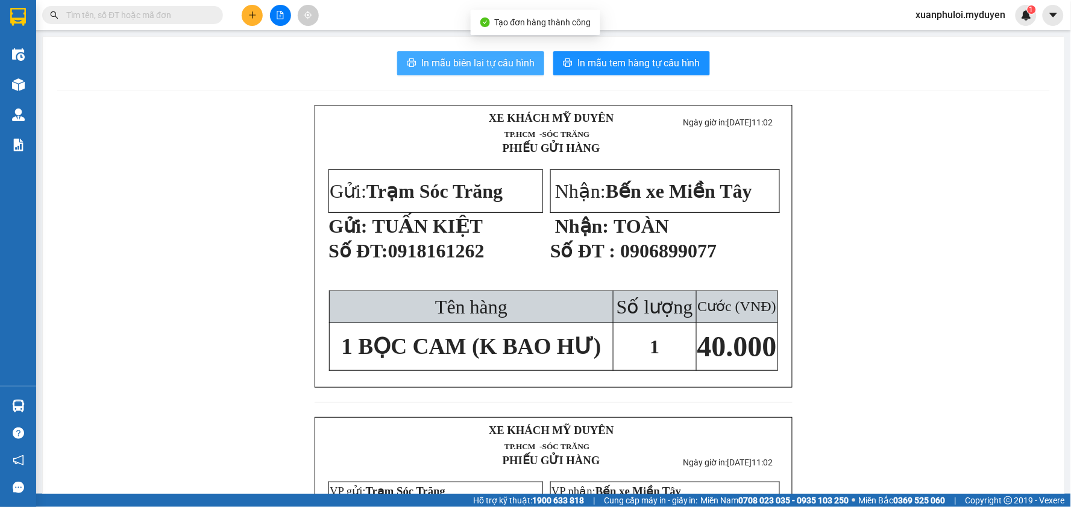
click at [499, 56] on span "In mẫu biên lai tự cấu hình" at bounding box center [477, 62] width 113 height 15
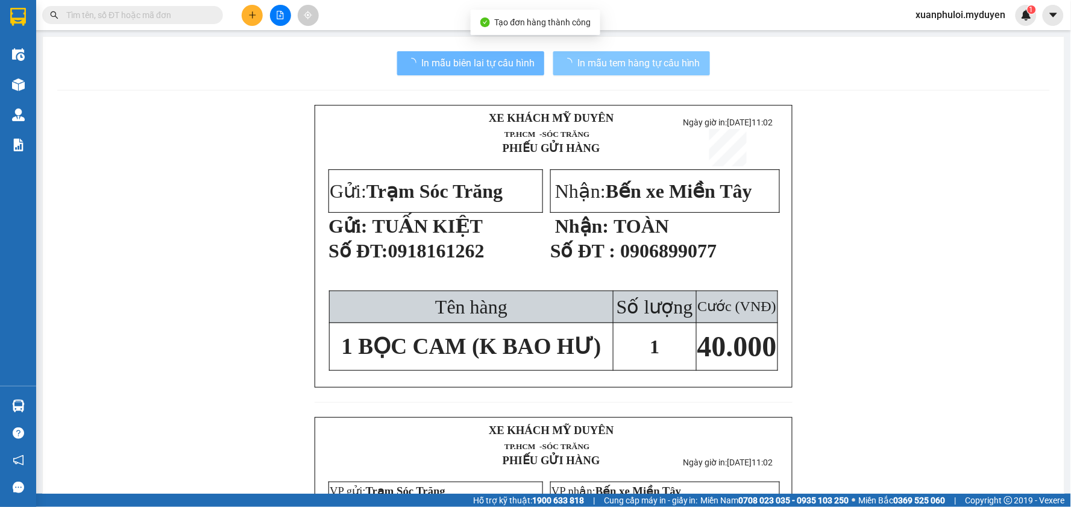
drag, startPoint x: 499, startPoint y: 56, endPoint x: 617, endPoint y: 54, distance: 117.6
click at [617, 54] on button "In mẫu tem hàng tự cấu hình" at bounding box center [631, 63] width 157 height 24
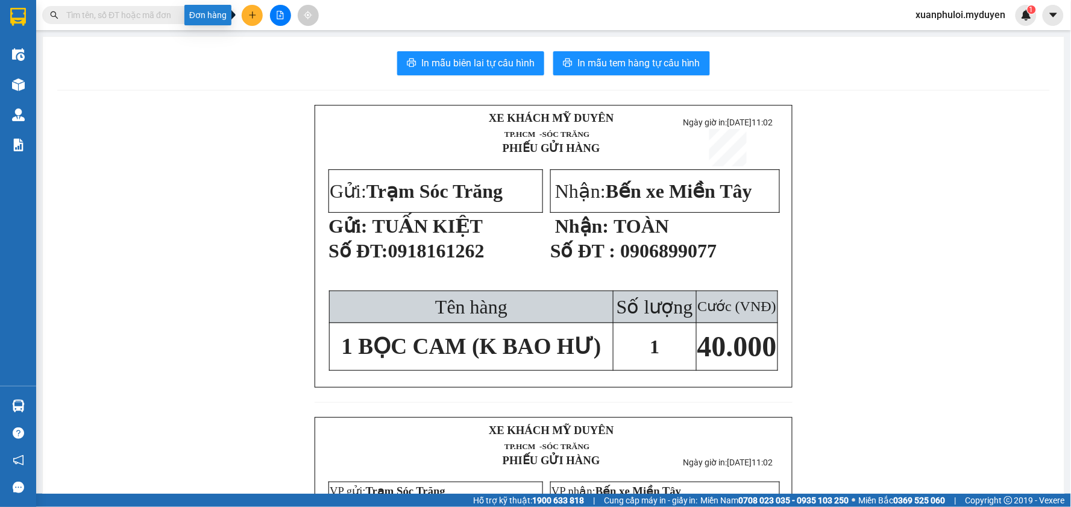
click at [250, 13] on icon "plus" at bounding box center [252, 15] width 8 height 8
click at [285, 37] on div "Tạo đơn hàng" at bounding box center [294, 45] width 90 height 23
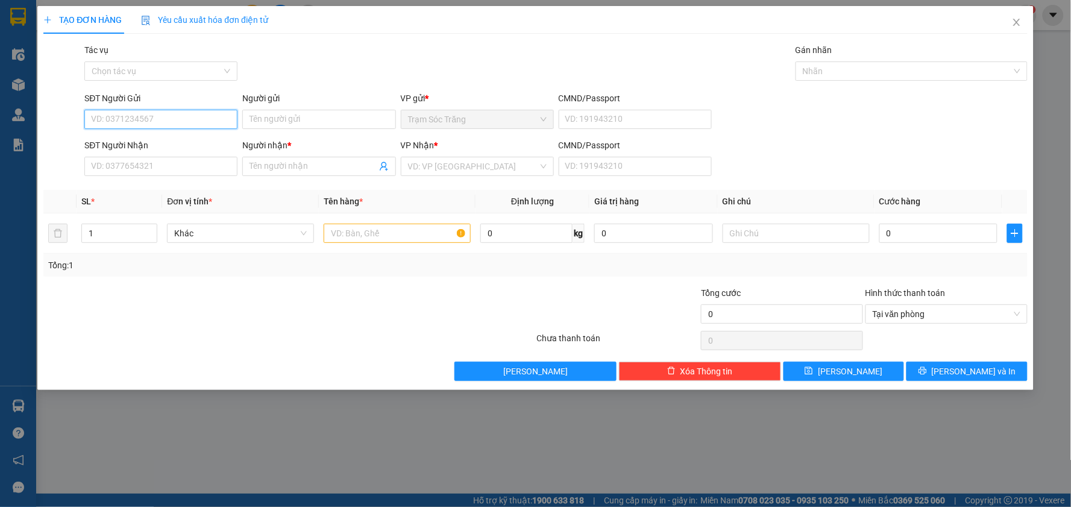
click at [187, 118] on input "SĐT Người Gửi" at bounding box center [160, 119] width 153 height 19
type input "0987886291"
click at [305, 122] on input "Người gửi" at bounding box center [318, 119] width 153 height 19
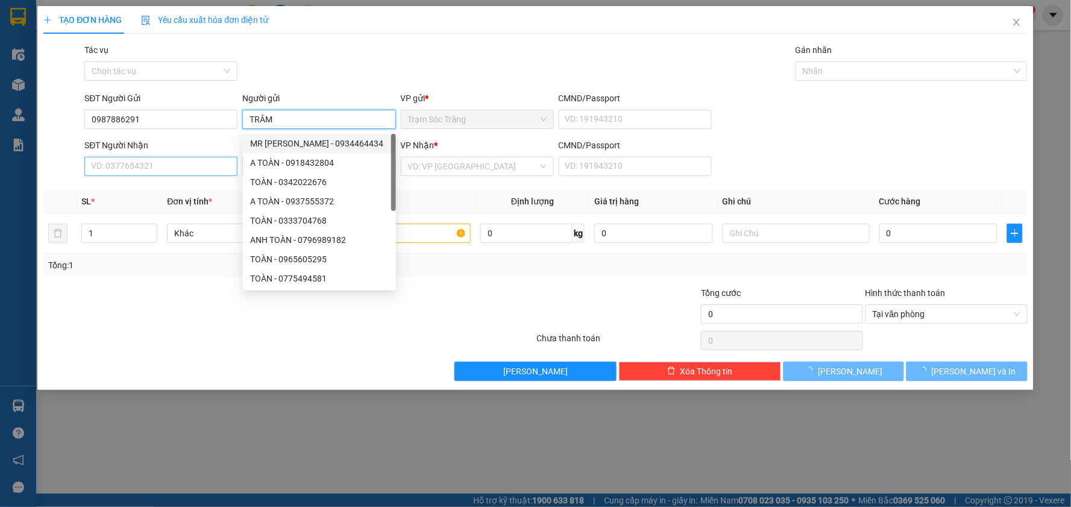
type input "TRÂM"
click at [172, 163] on input "SĐT Người Nhận" at bounding box center [160, 166] width 153 height 19
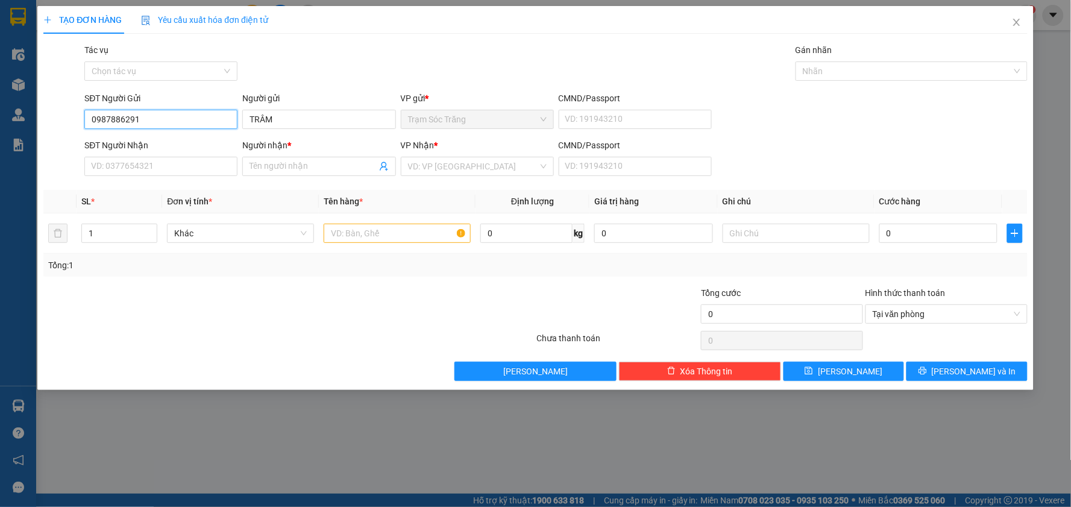
click at [184, 125] on input "0987886291" at bounding box center [160, 119] width 153 height 19
click at [173, 161] on input "SĐT Người Nhận" at bounding box center [160, 166] width 153 height 19
paste input "0987886291"
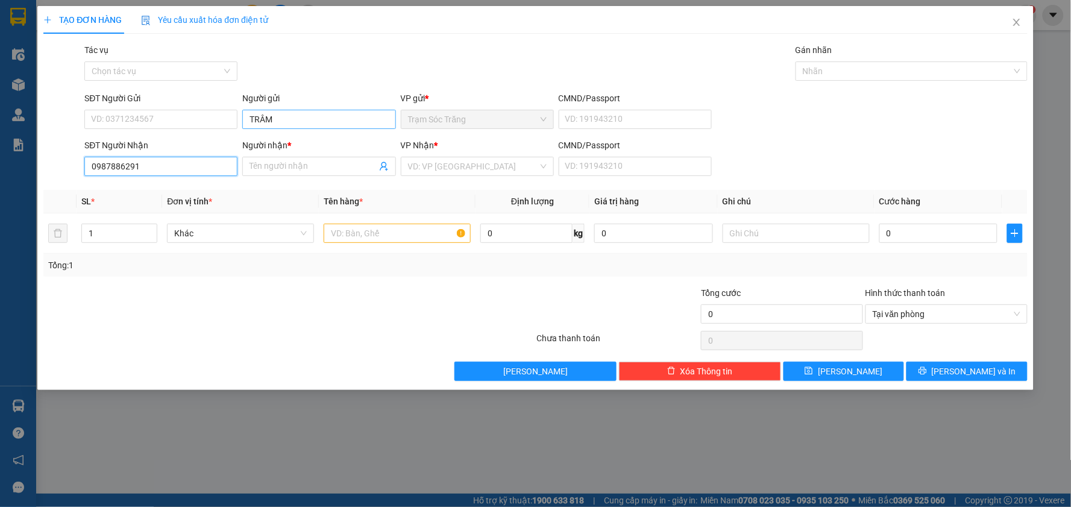
type input "0987886291"
click at [298, 121] on input "TRÂM" at bounding box center [318, 119] width 153 height 19
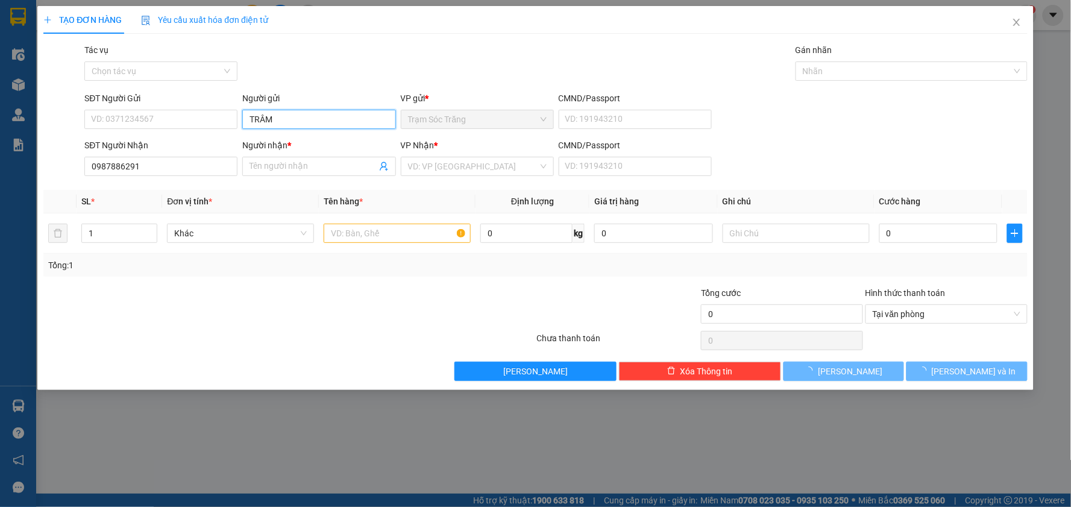
click at [298, 121] on input "TRÂM" at bounding box center [318, 119] width 153 height 19
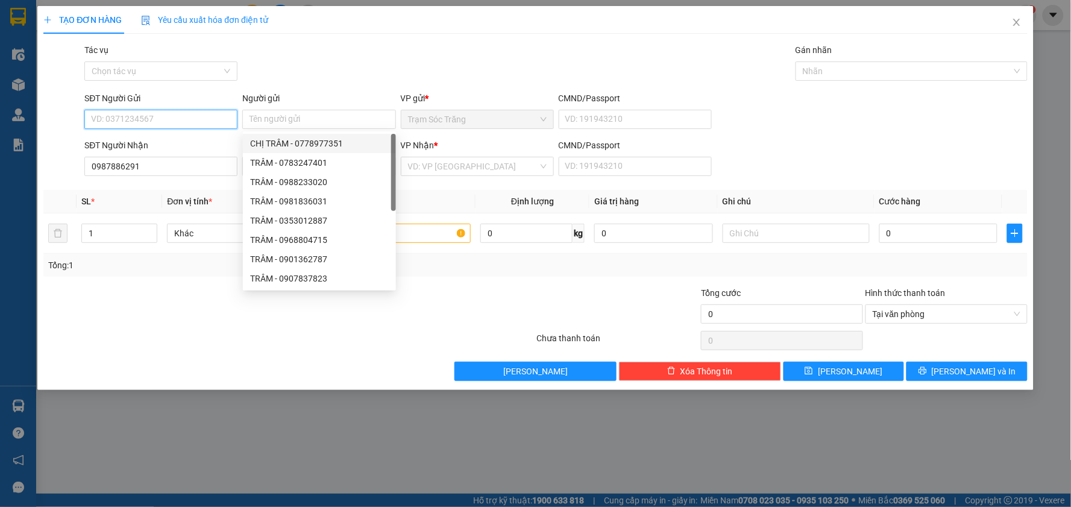
click at [194, 125] on input "SĐT Người Gửi" at bounding box center [160, 119] width 153 height 19
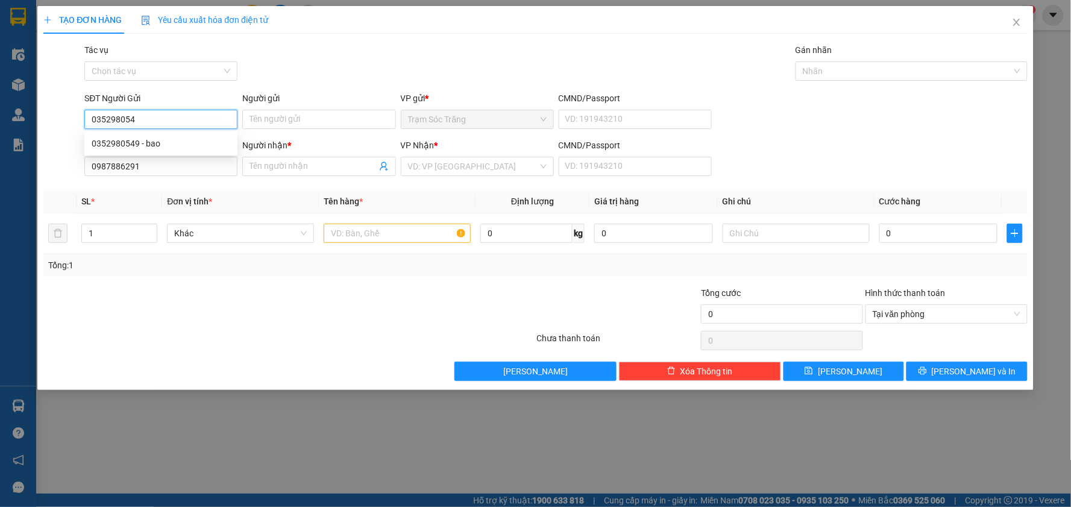
type input "0352980549"
click at [169, 139] on div "0352980549 - bao" at bounding box center [161, 143] width 139 height 13
type input "bao"
type input "30.000"
type input "0352980549"
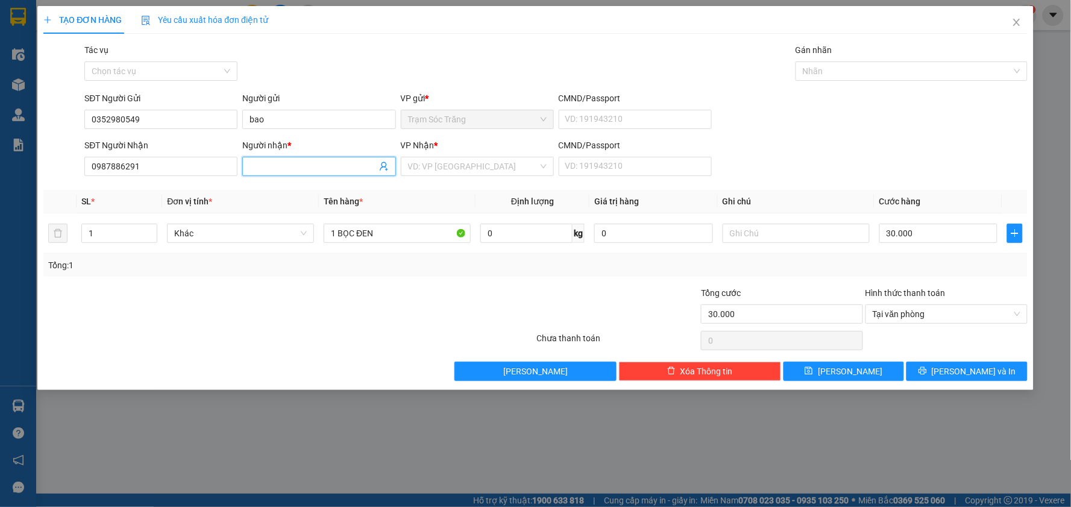
click at [294, 165] on input "Người nhận *" at bounding box center [313, 166] width 127 height 13
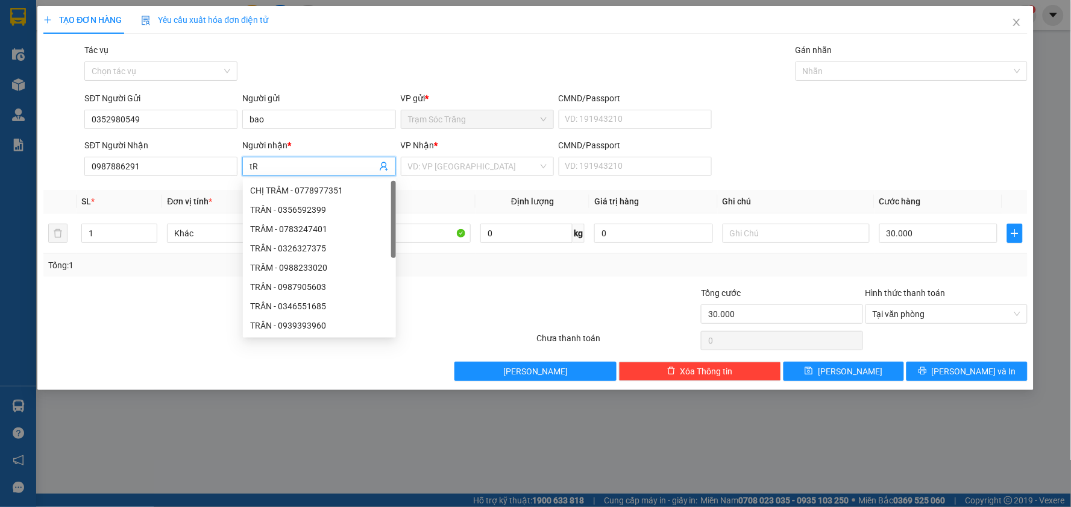
type input "t"
type input "TRÂM"
click at [474, 166] on input "search" at bounding box center [473, 166] width 130 height 18
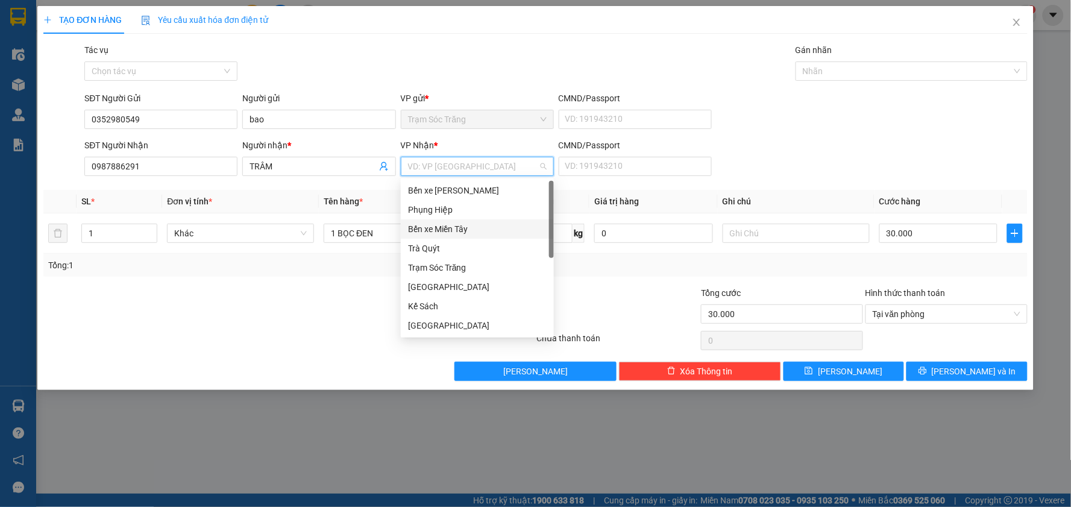
click at [478, 225] on div "Bến xe Miền Tây" at bounding box center [477, 228] width 139 height 13
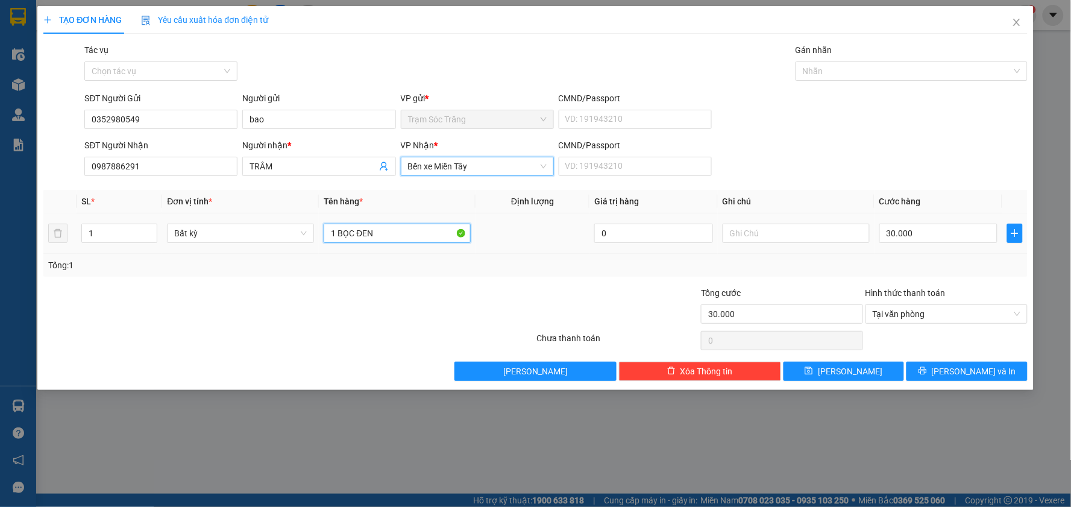
click at [382, 233] on input "1 BỌC ĐEN" at bounding box center [397, 233] width 147 height 19
type input "1 THÙNG MUS + 1 BỌC ĐEN D/C (K BAO HƯ)"
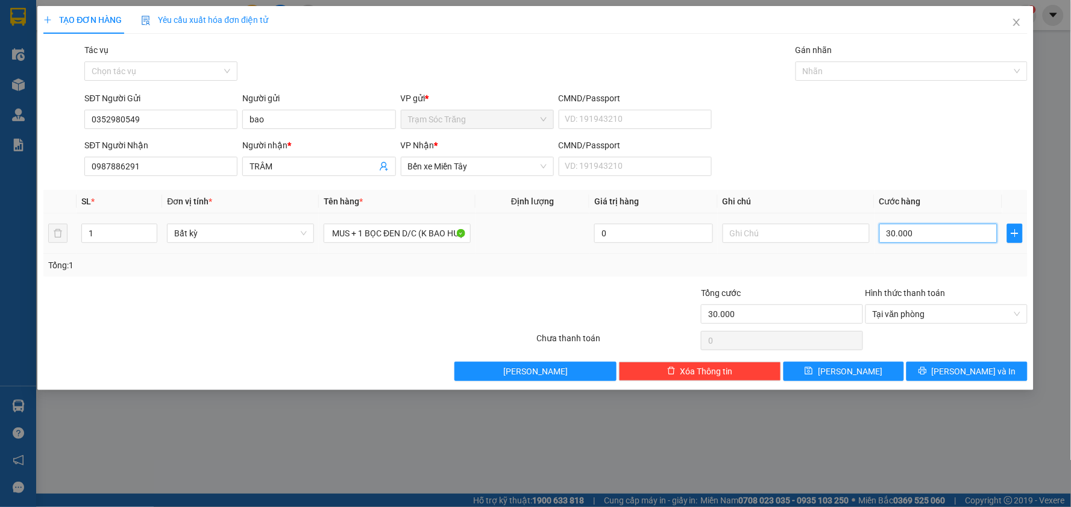
click at [912, 235] on input "30.000" at bounding box center [939, 233] width 119 height 19
type input "4"
type input "40"
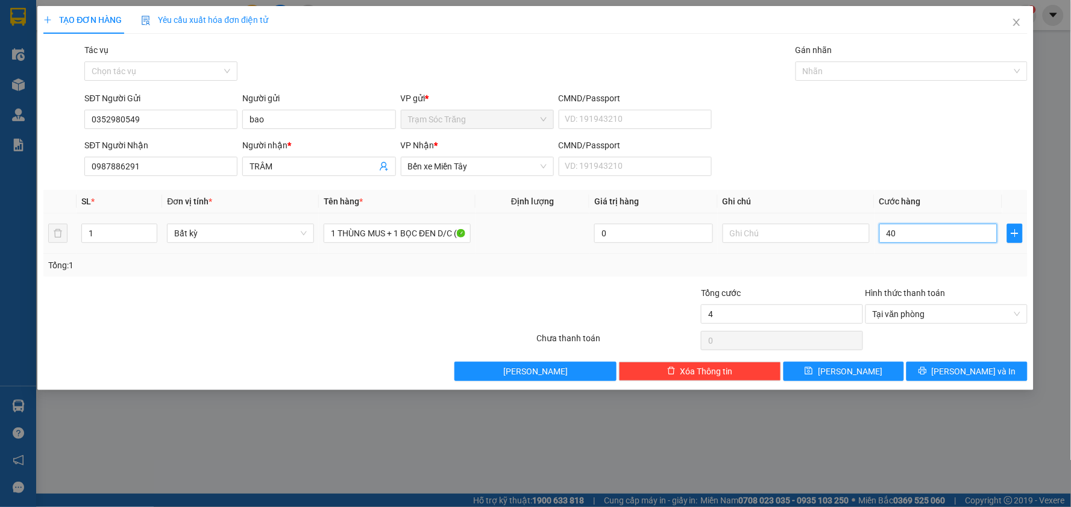
type input "40"
type input "400"
type input "4.000"
type input "40.000"
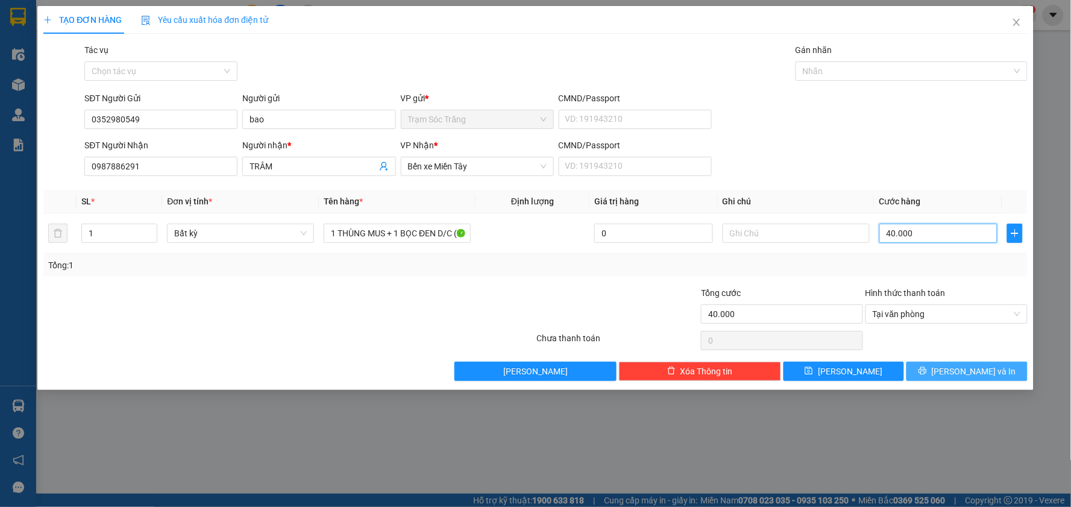
type input "40.000"
click at [965, 374] on span "[PERSON_NAME] và In" at bounding box center [974, 371] width 84 height 13
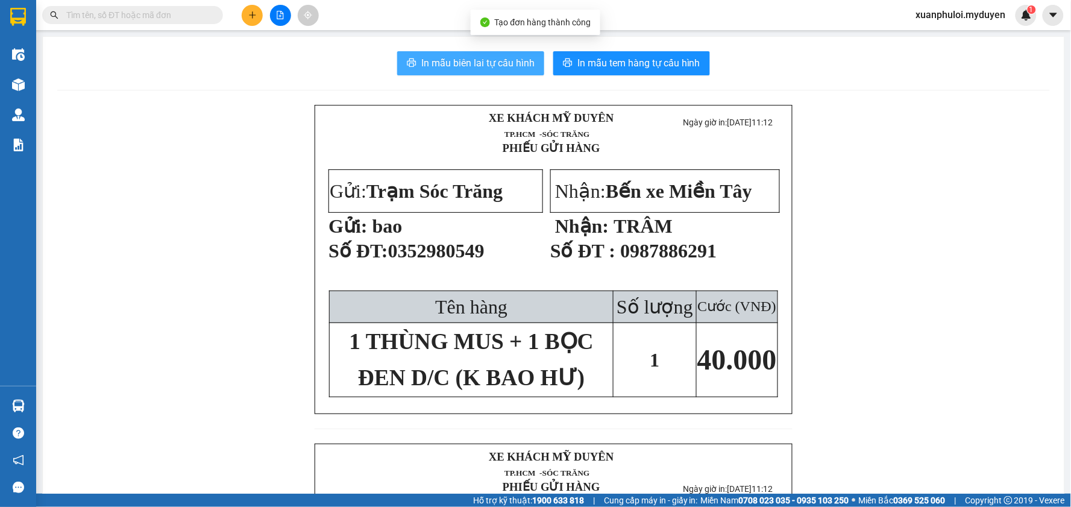
click at [487, 60] on span "In mẫu biên lai tự cấu hình" at bounding box center [477, 62] width 113 height 15
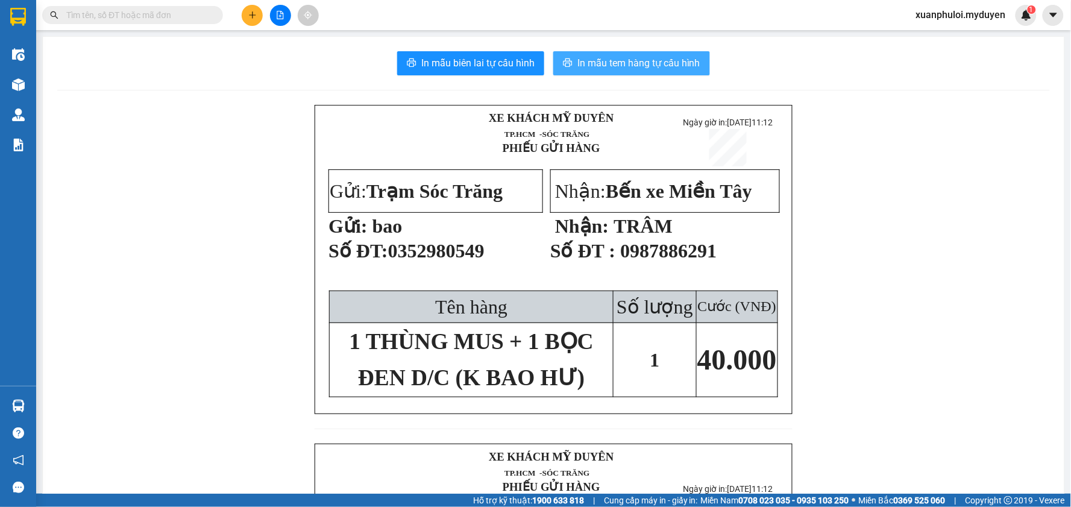
click at [637, 62] on span "In mẫu tem hàng tự cấu hình" at bounding box center [639, 62] width 123 height 15
click at [250, 8] on button at bounding box center [252, 15] width 21 height 21
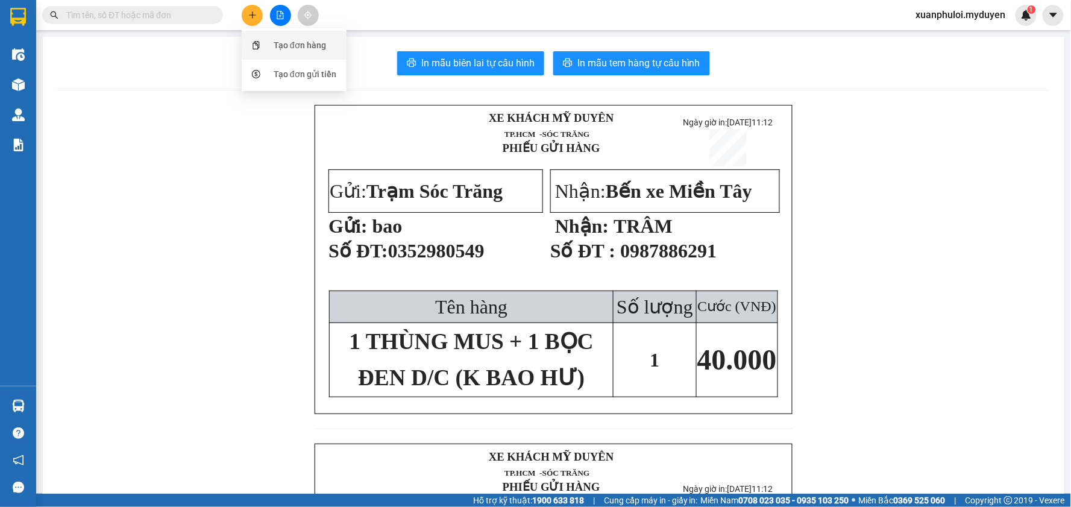
click at [322, 48] on div "Tạo đơn hàng" at bounding box center [300, 45] width 52 height 13
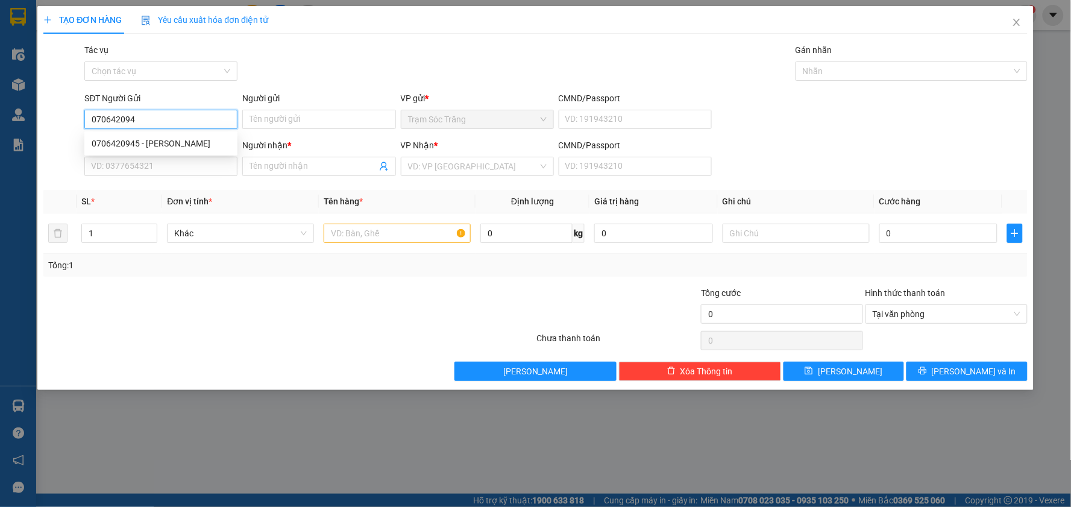
type input "0706420945"
click at [202, 145] on div "0706420945 - [PERSON_NAME]" at bounding box center [161, 143] width 139 height 13
type input "[PERSON_NAME]"
type input "0938001612"
type input "NGỌC"
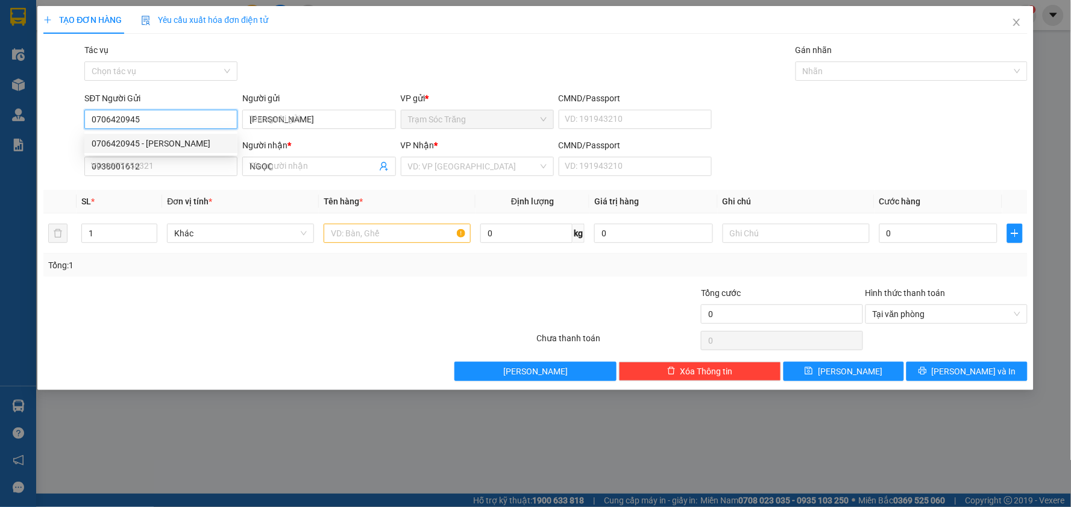
type input "40.000"
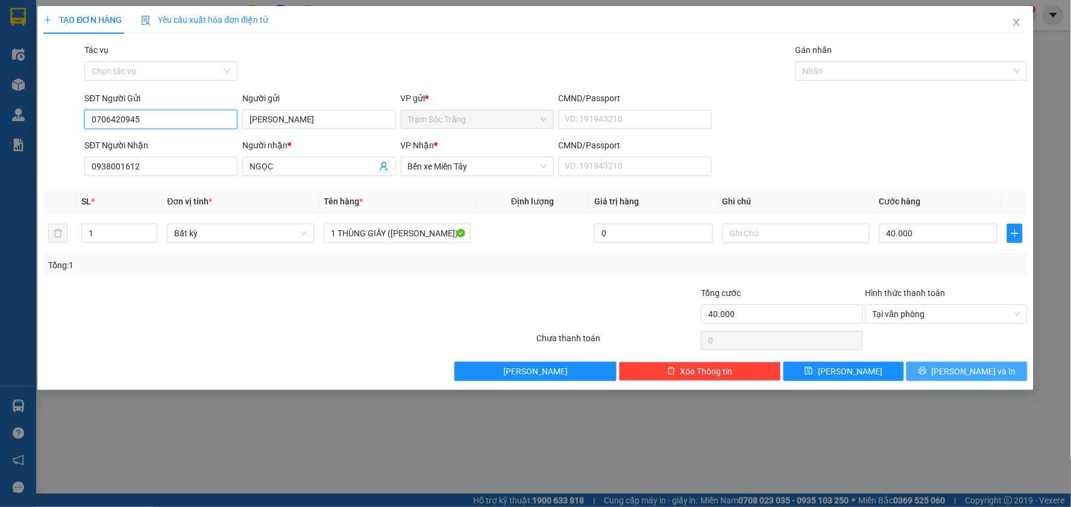
type input "0706420945"
click at [997, 368] on button "[PERSON_NAME] và In" at bounding box center [967, 371] width 121 height 19
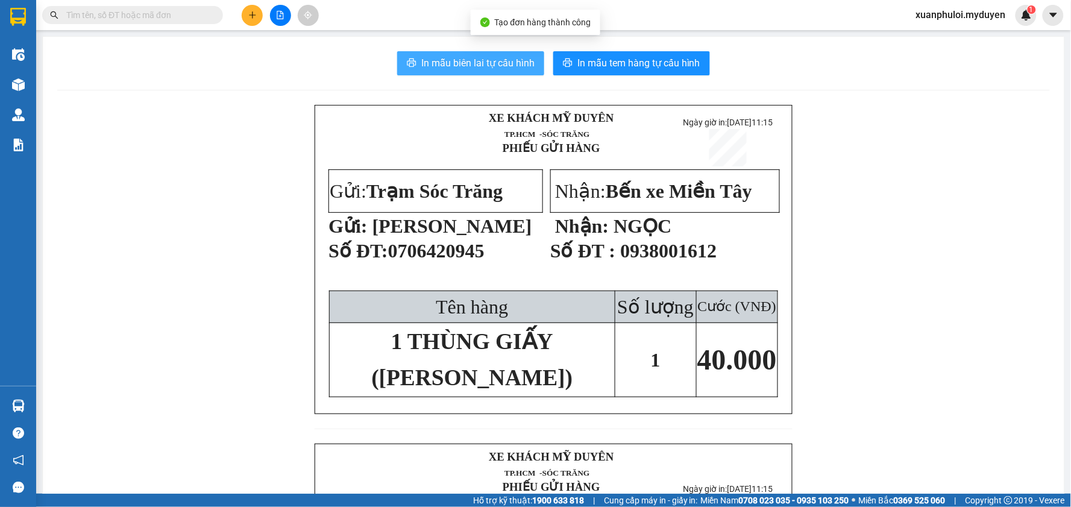
click at [514, 70] on span "In mẫu biên lai tự cấu hình" at bounding box center [477, 62] width 113 height 15
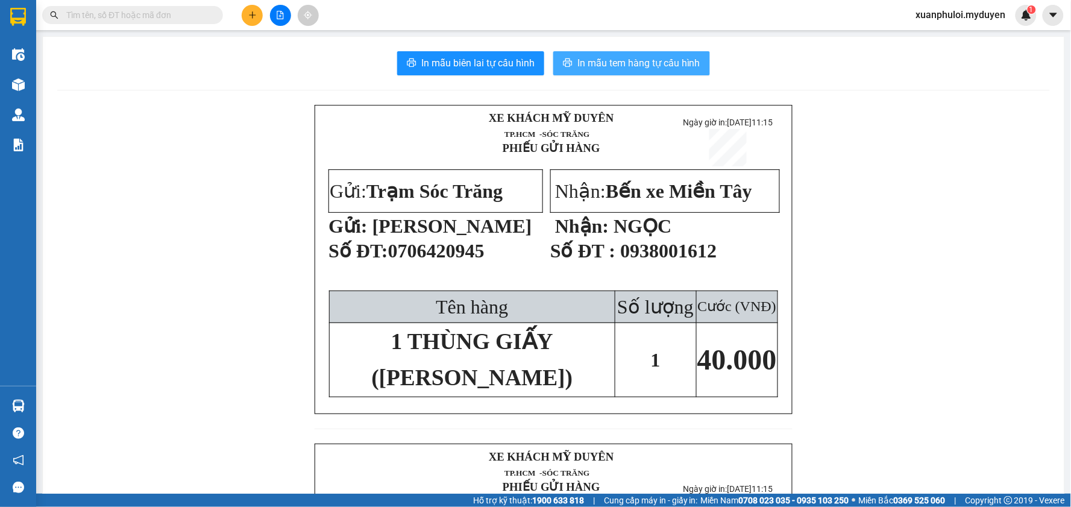
click at [636, 57] on span "In mẫu tem hàng tự cấu hình" at bounding box center [639, 62] width 123 height 15
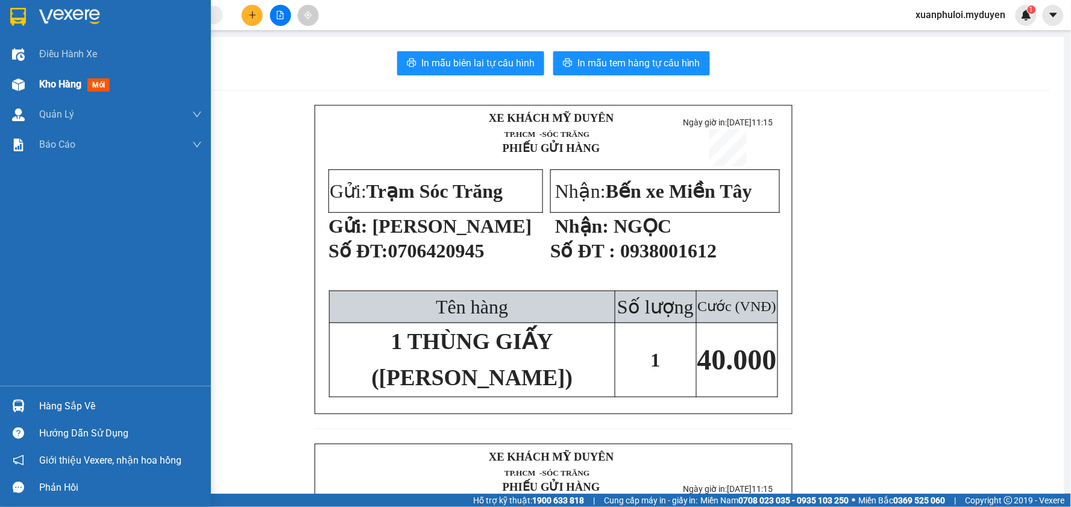
click at [56, 80] on span "Kho hàng" at bounding box center [60, 83] width 42 height 11
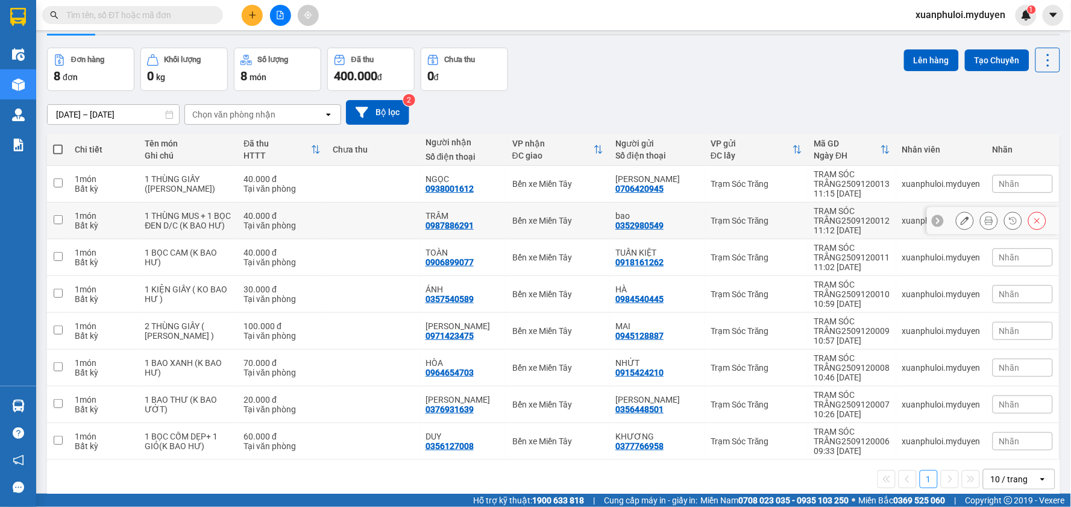
scroll to position [55, 0]
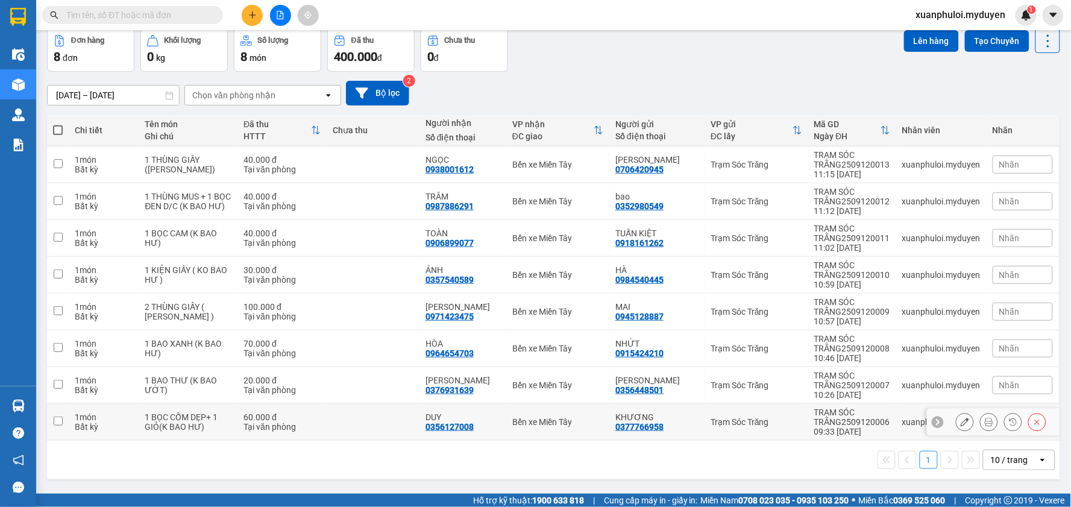
click at [59, 418] on input "checkbox" at bounding box center [58, 421] width 9 height 9
checkbox input "true"
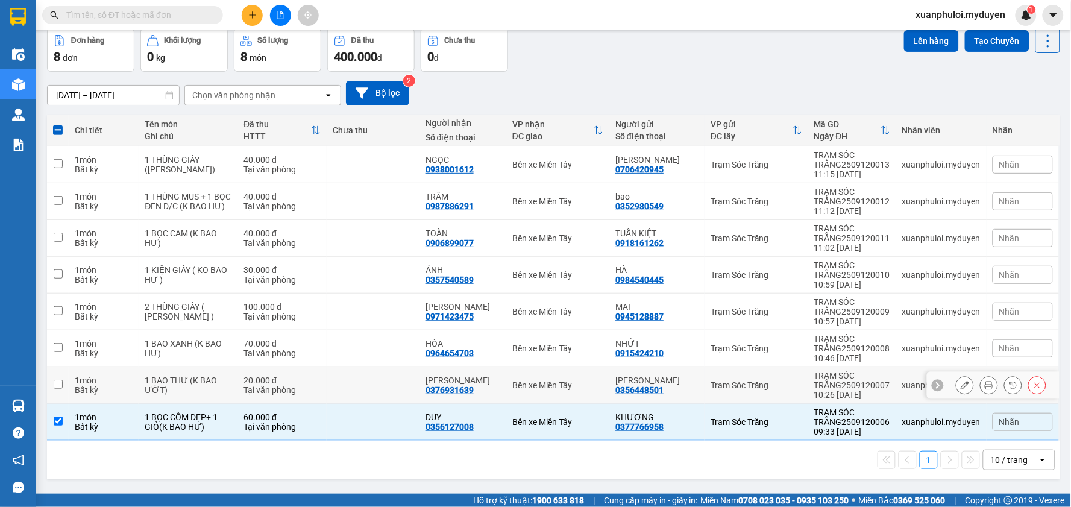
click at [61, 380] on input "checkbox" at bounding box center [58, 384] width 9 height 9
checkbox input "true"
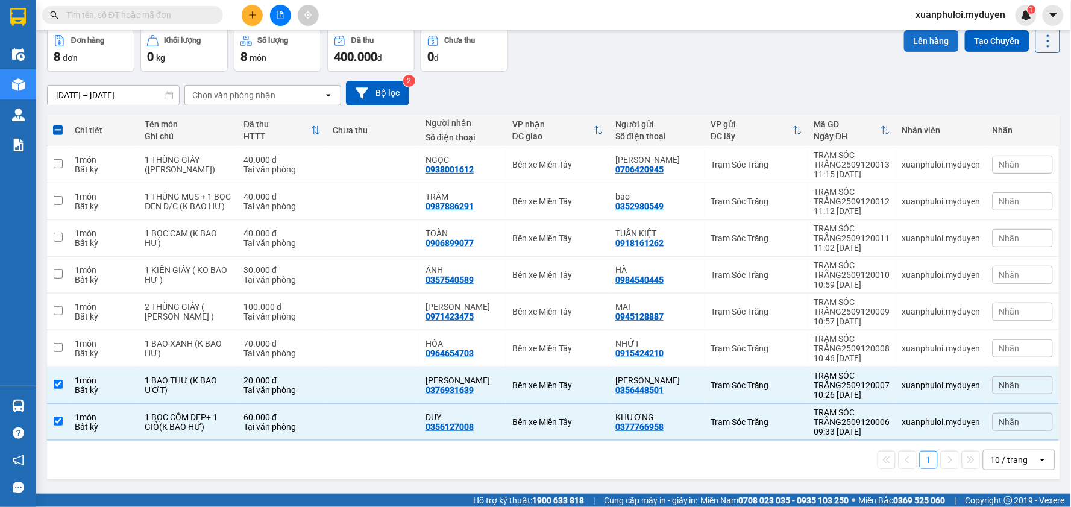
click at [918, 37] on button "Lên hàng" at bounding box center [931, 41] width 55 height 22
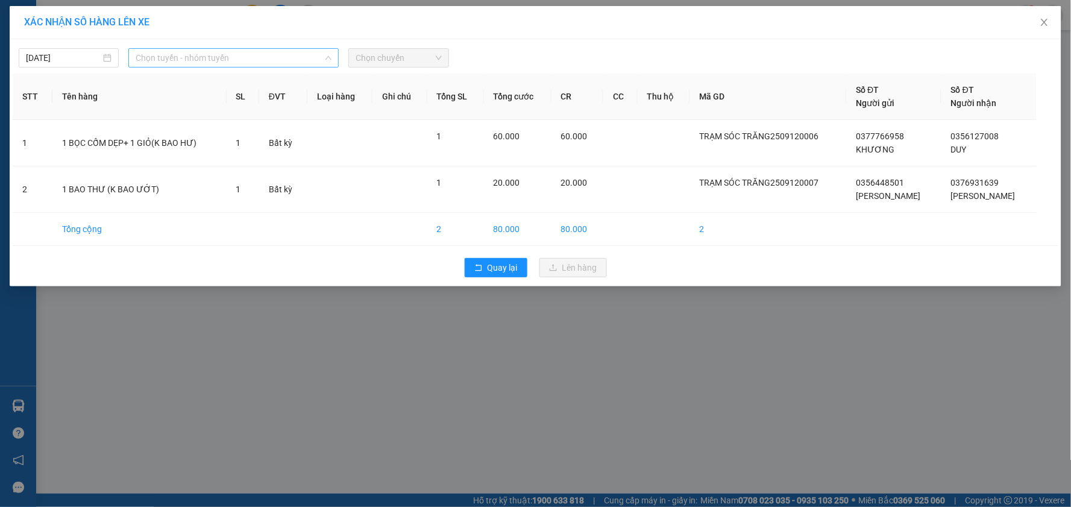
click at [238, 53] on span "Chọn tuyến - nhóm tuyến" at bounding box center [234, 58] width 196 height 18
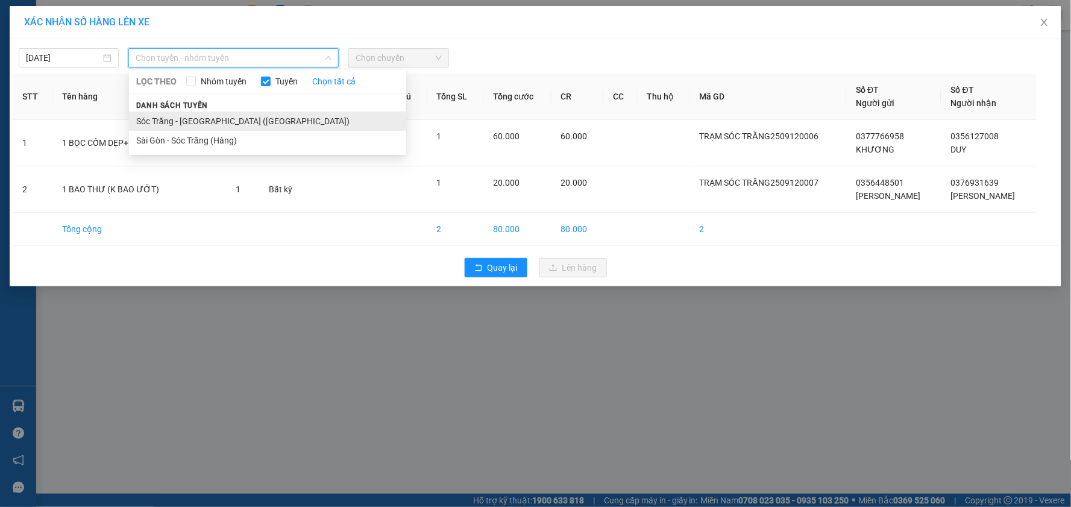
click at [195, 123] on li "Sóc Trăng - [GEOGRAPHIC_DATA] ([GEOGRAPHIC_DATA])" at bounding box center [267, 121] width 277 height 19
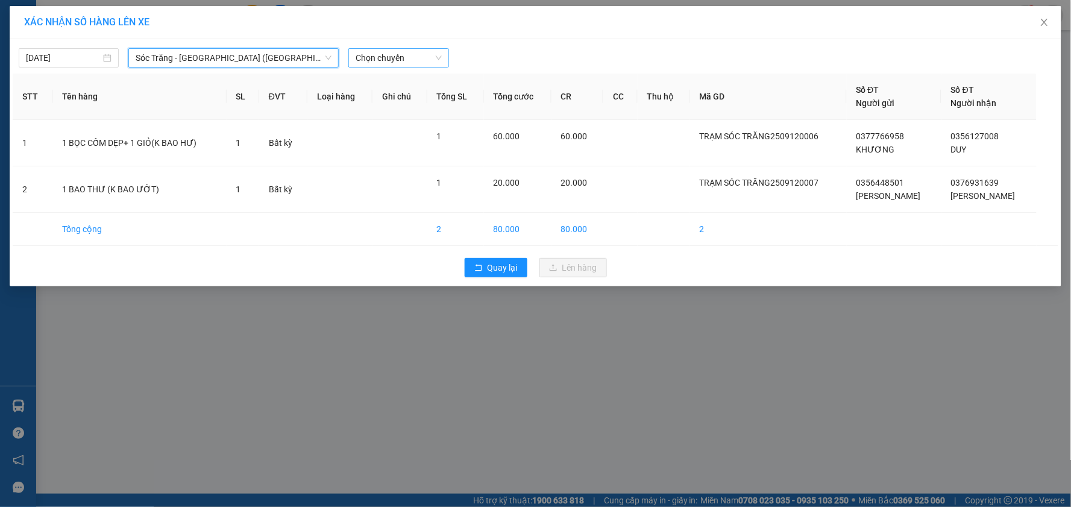
click at [414, 57] on span "Chọn chuyến" at bounding box center [399, 58] width 86 height 18
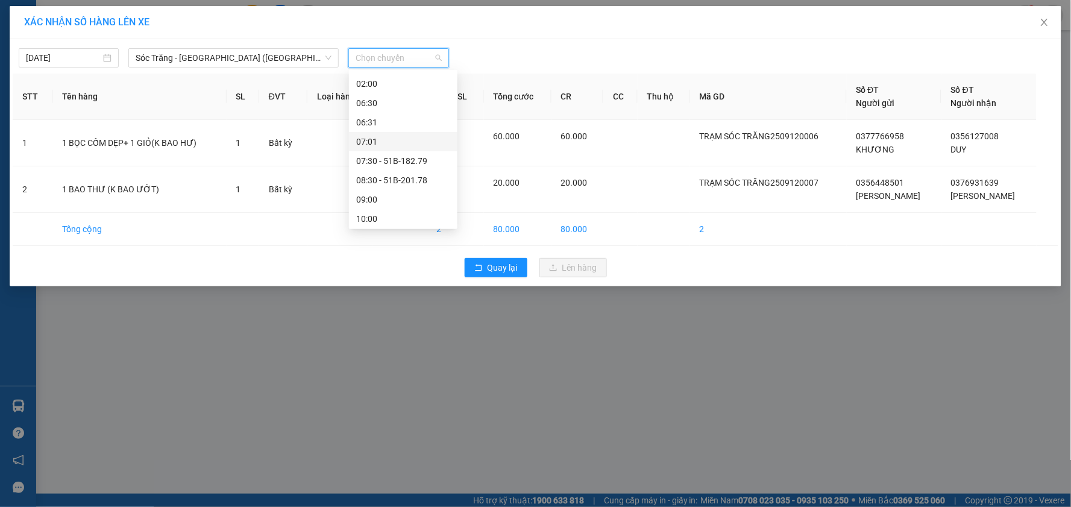
scroll to position [134, 0]
click at [382, 124] on div "10:00" at bounding box center [403, 121] width 94 height 13
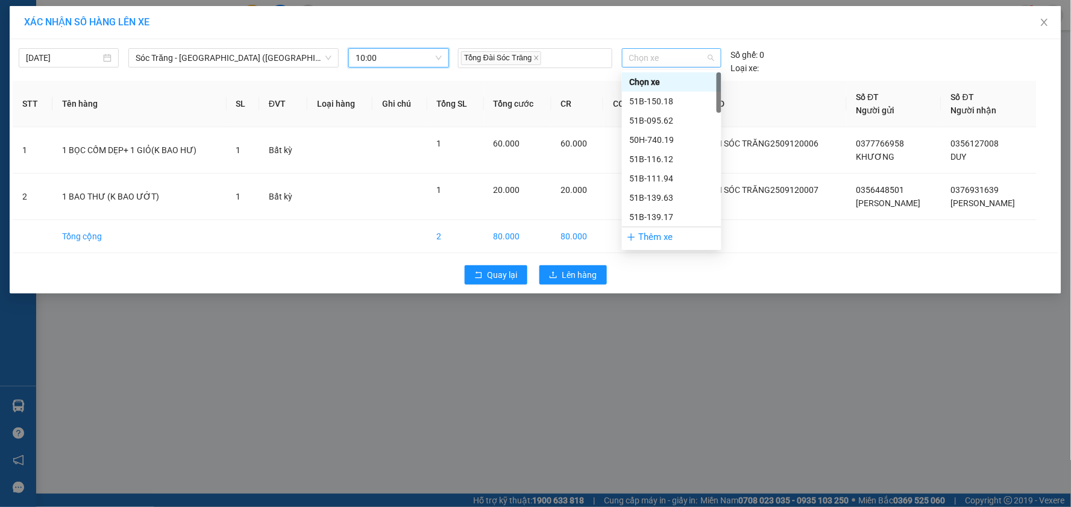
click at [695, 58] on span "Chọn xe" at bounding box center [671, 58] width 85 height 18
type input "02"
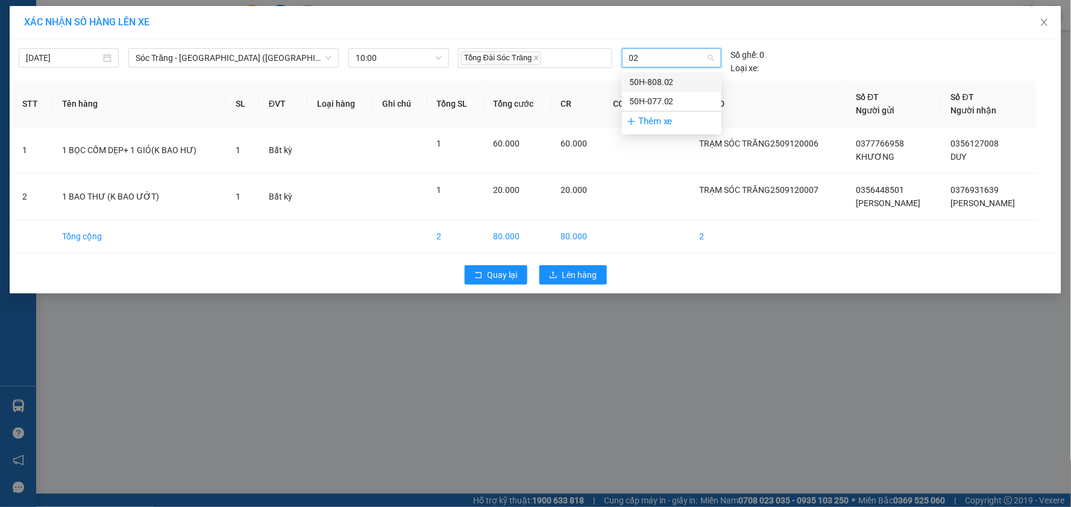
click at [679, 77] on div "50H-808.02" at bounding box center [671, 81] width 85 height 13
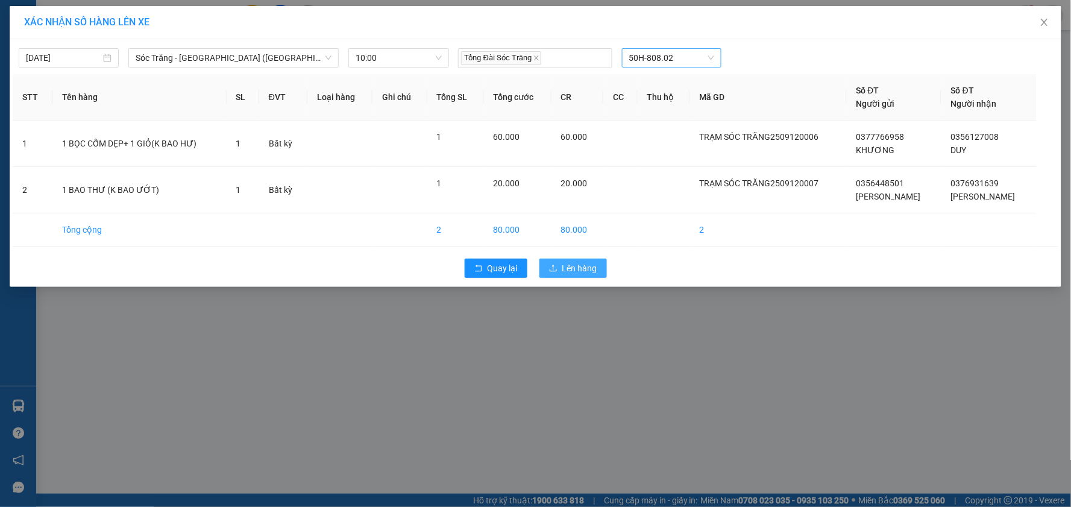
click at [580, 269] on span "Lên hàng" at bounding box center [580, 268] width 35 height 13
